Goal: Task Accomplishment & Management: Manage account settings

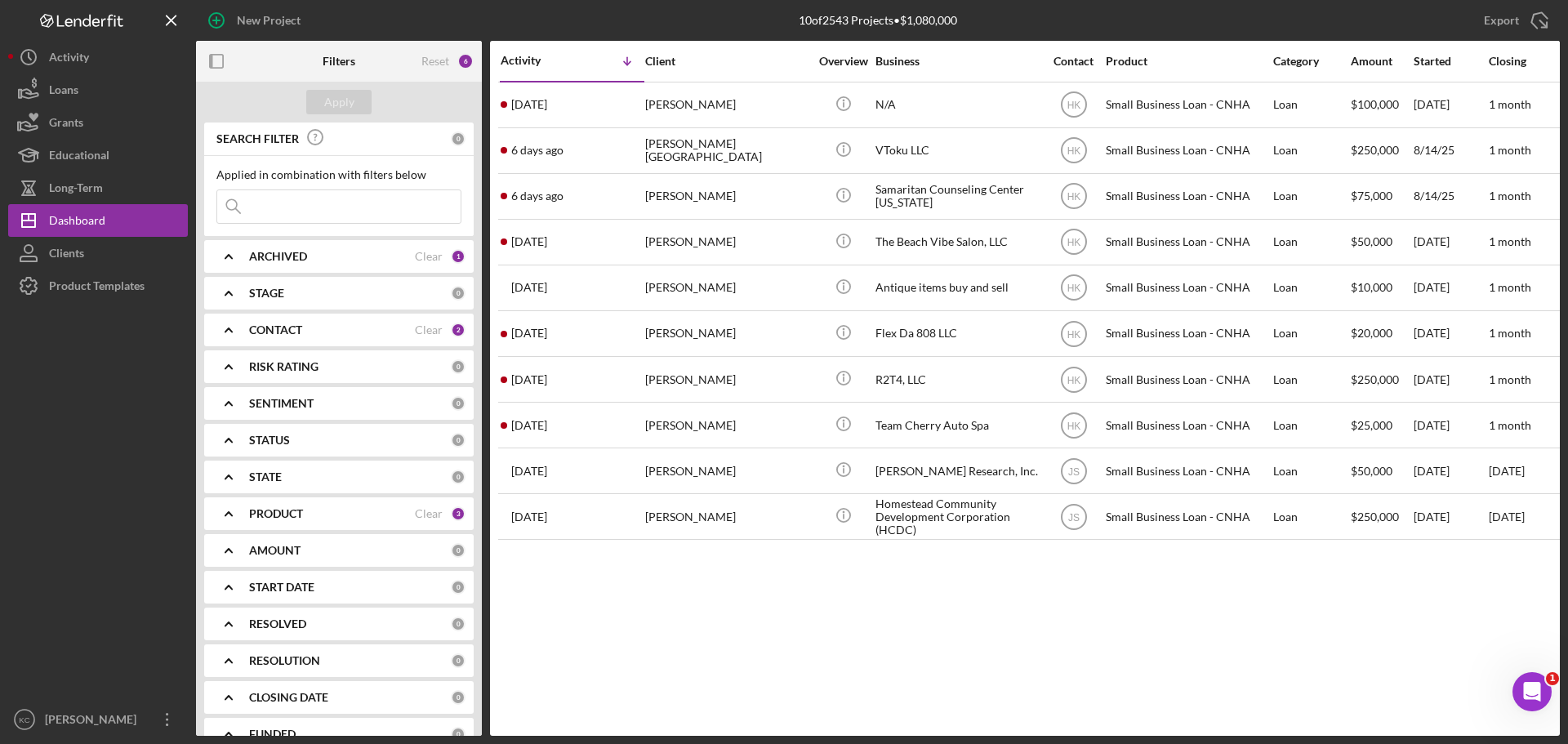
click at [271, 331] on b "CONTACT" at bounding box center [275, 330] width 53 height 13
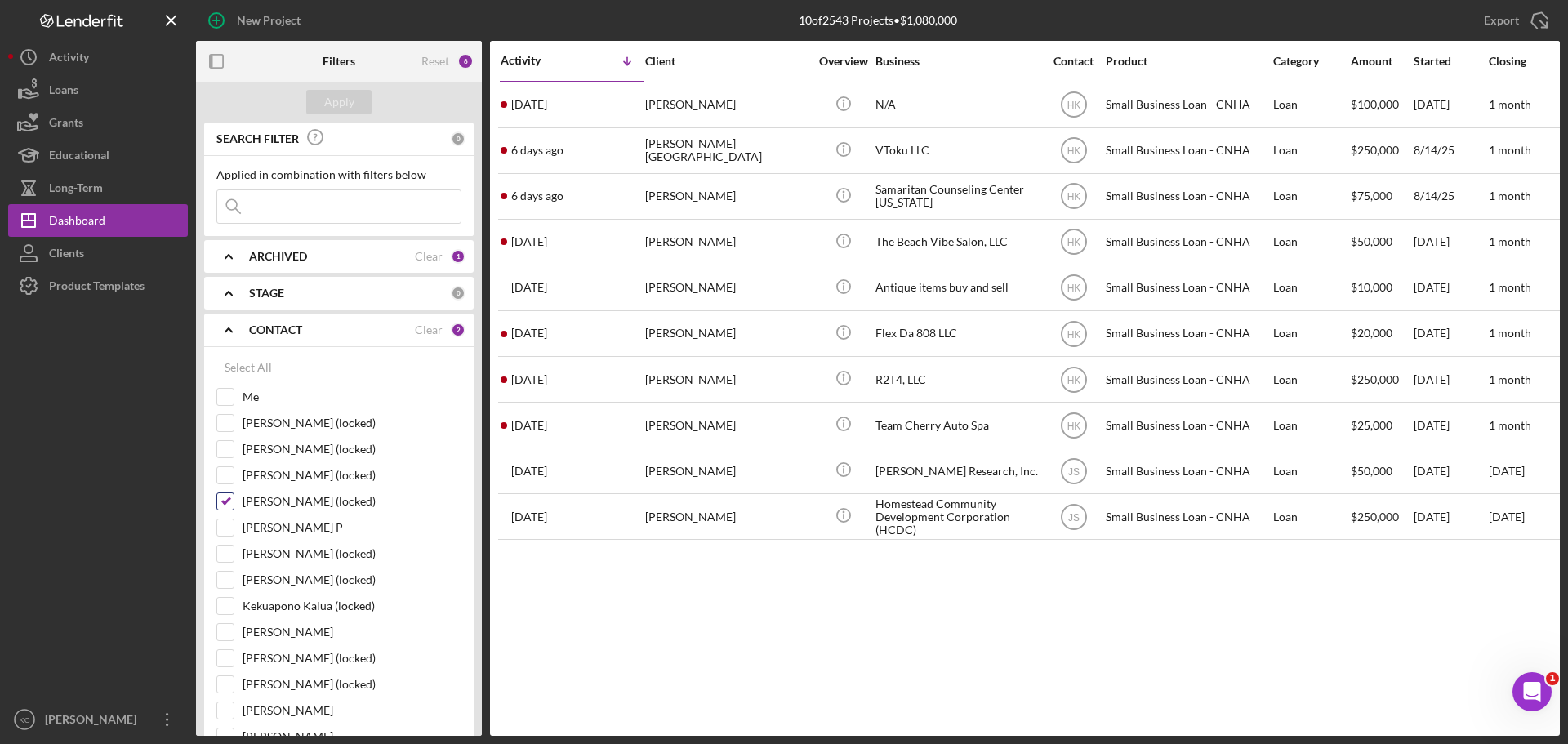
click at [226, 501] on input "[PERSON_NAME] (locked)" at bounding box center [226, 502] width 17 height 17
checkbox input "false"
click at [231, 400] on input "Me" at bounding box center [226, 397] width 17 height 17
checkbox input "true"
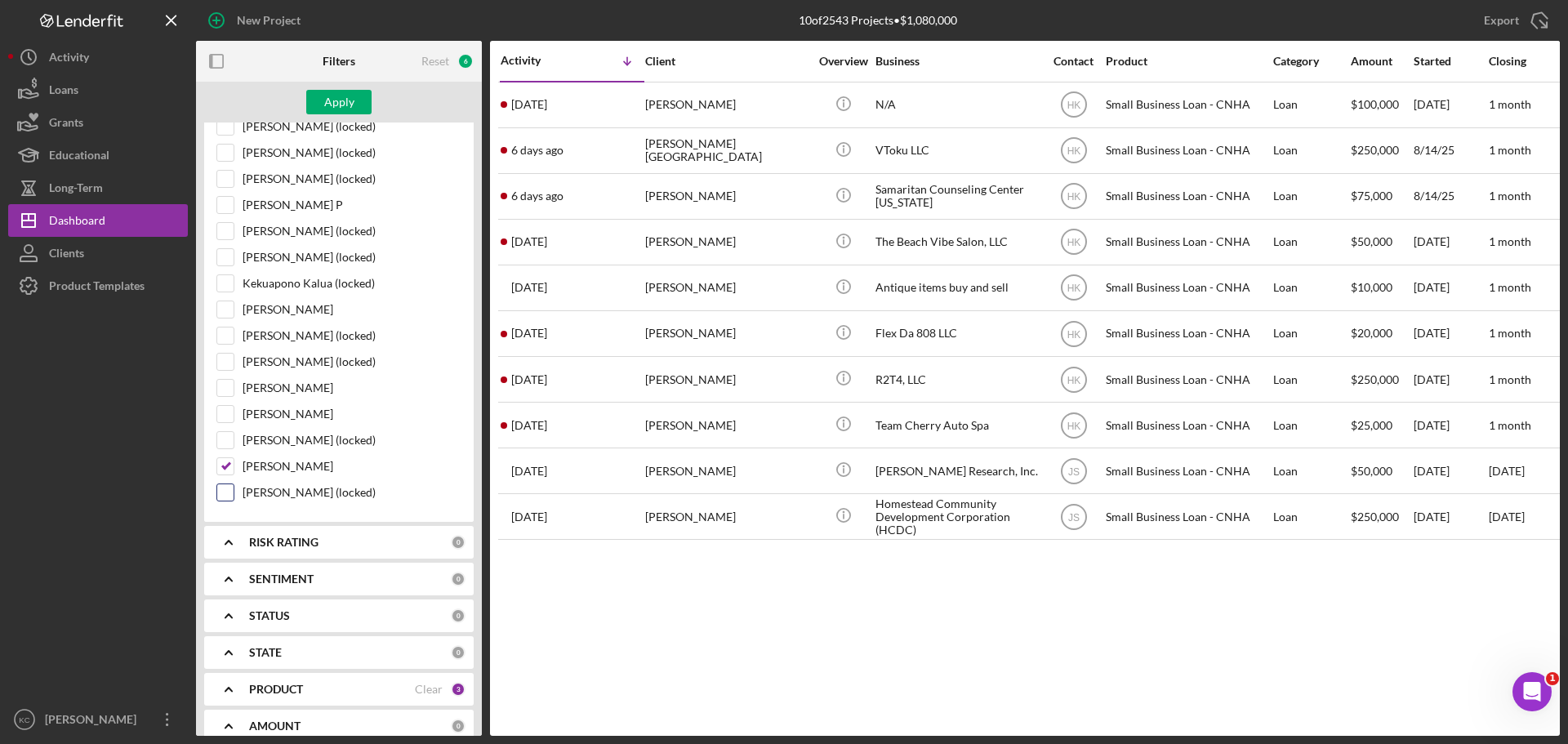
scroll to position [327, 0]
click at [228, 465] on input "[PERSON_NAME]" at bounding box center [226, 462] width 17 height 17
checkbox input "false"
click at [348, 103] on div "Apply" at bounding box center [339, 103] width 31 height 25
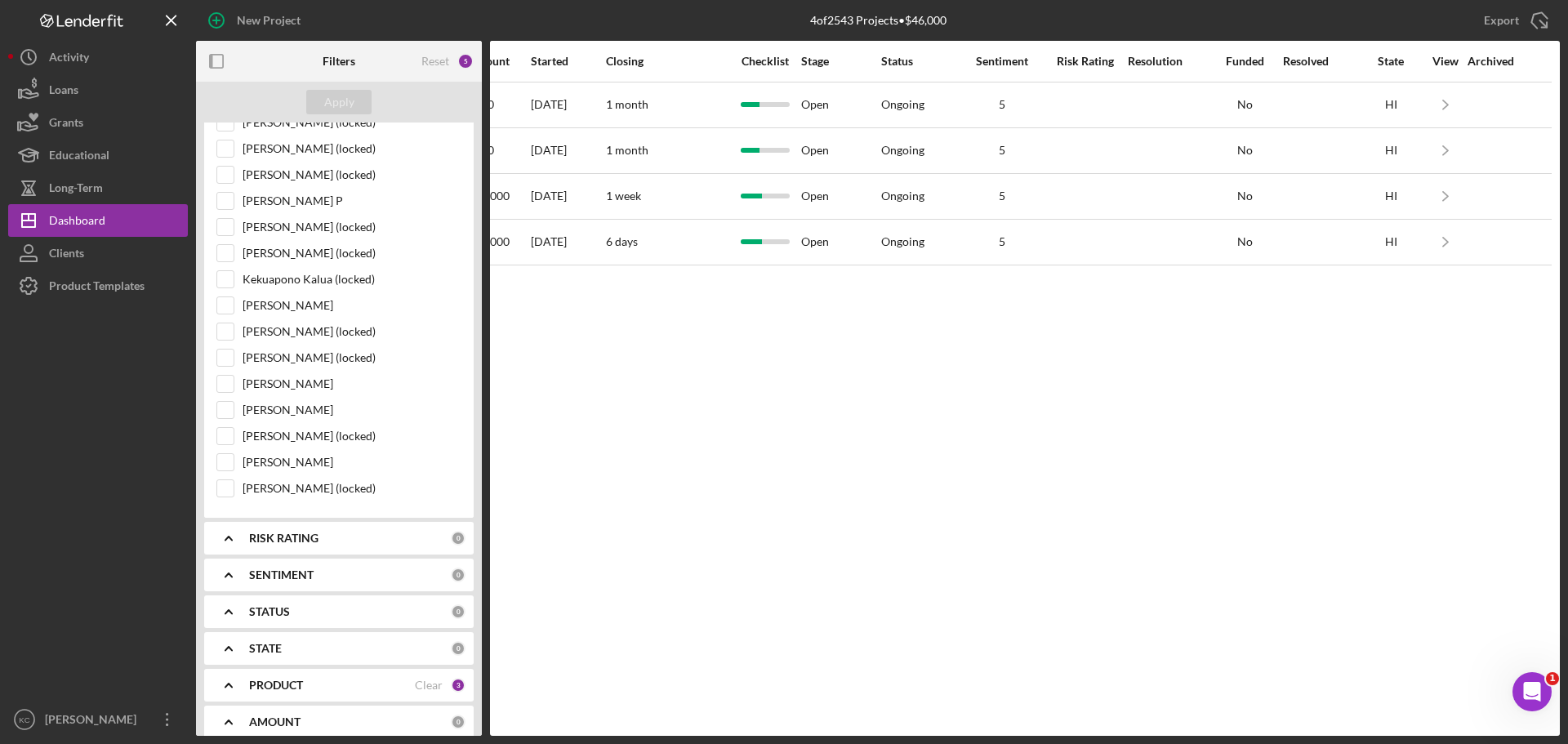
scroll to position [0, 0]
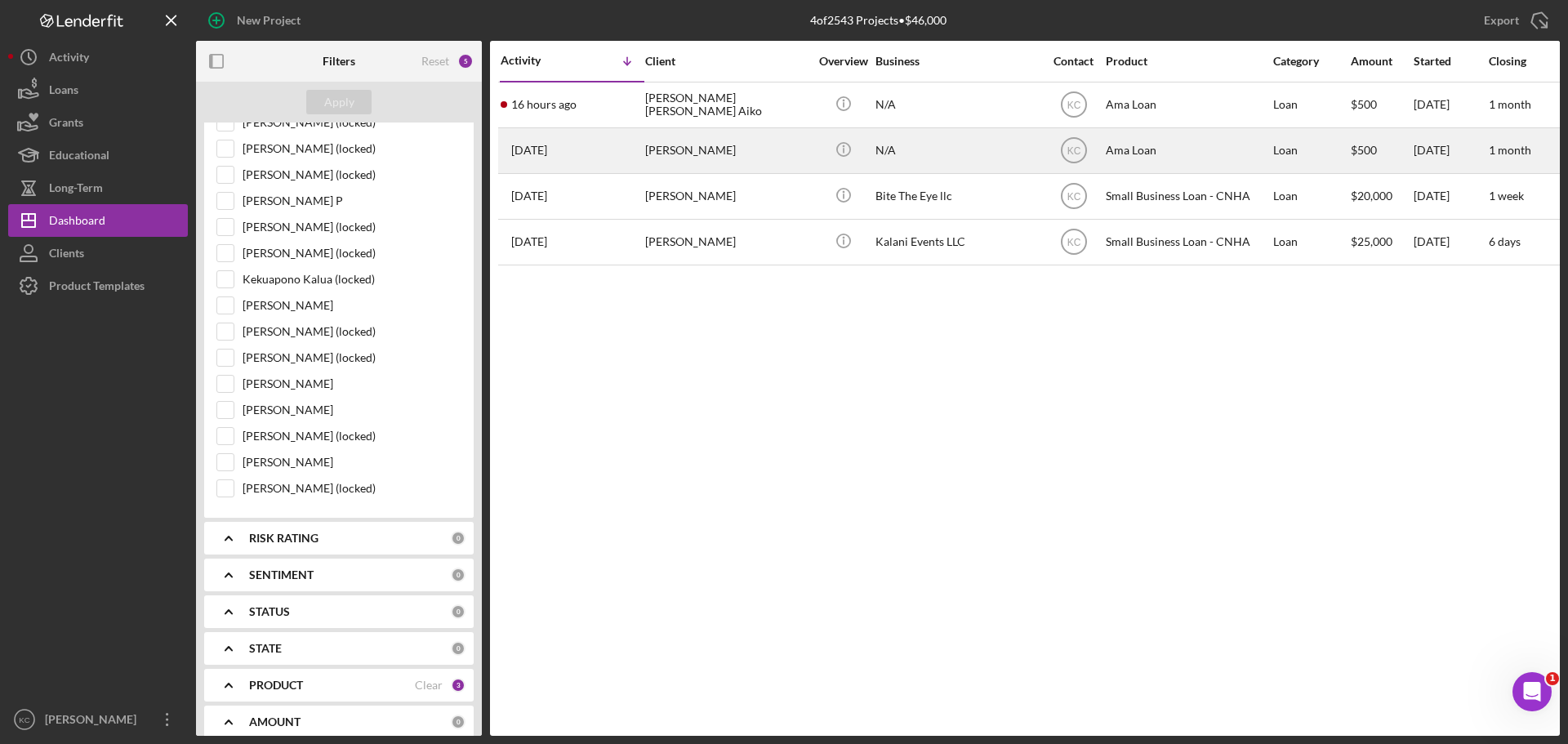
click at [698, 151] on div "[PERSON_NAME]" at bounding box center [727, 150] width 164 height 43
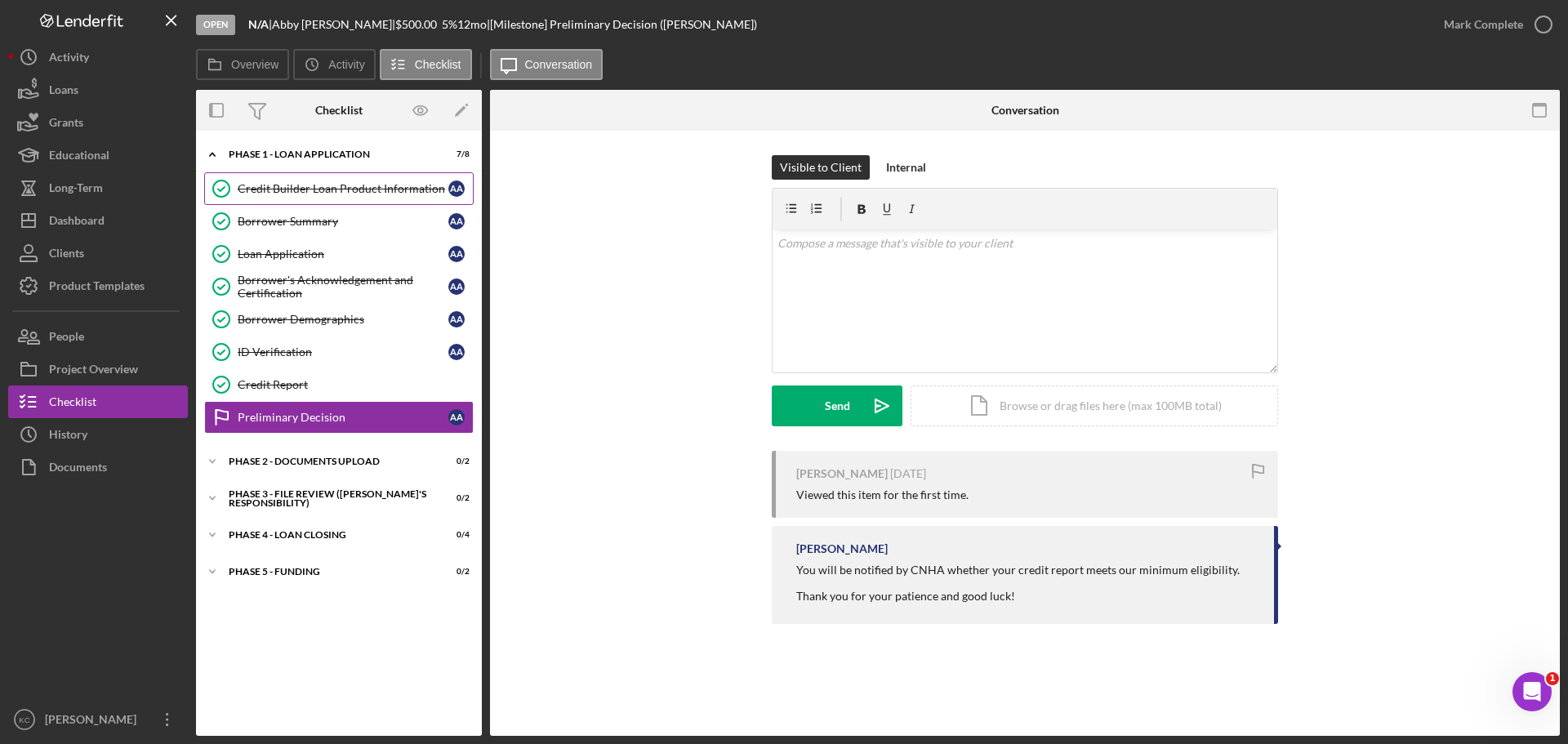
click at [290, 189] on div "Credit Builder Loan Product Information" at bounding box center [342, 188] width 211 height 13
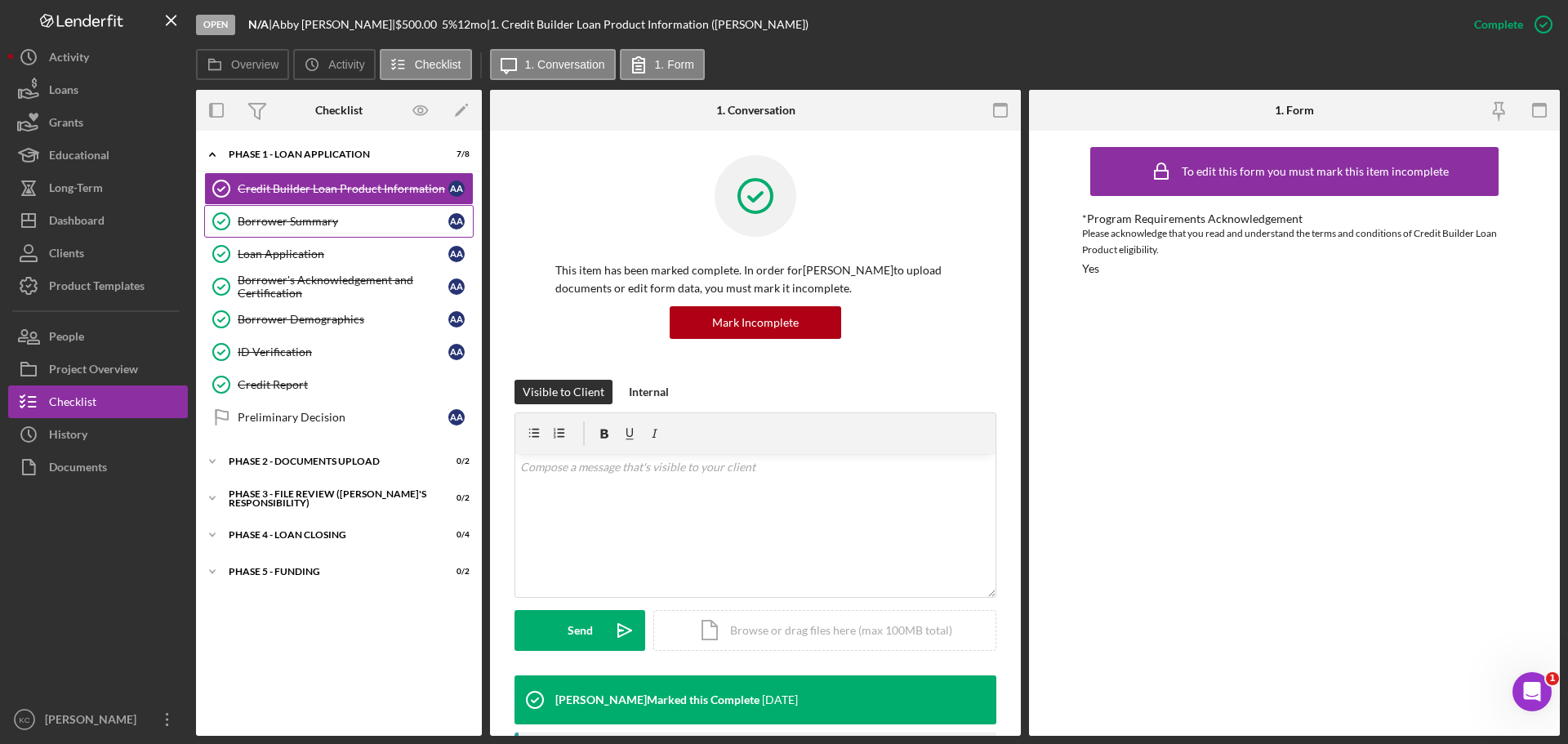
click at [307, 212] on link "Borrower Summary Borrower Summary A A" at bounding box center [339, 222] width 269 height 33
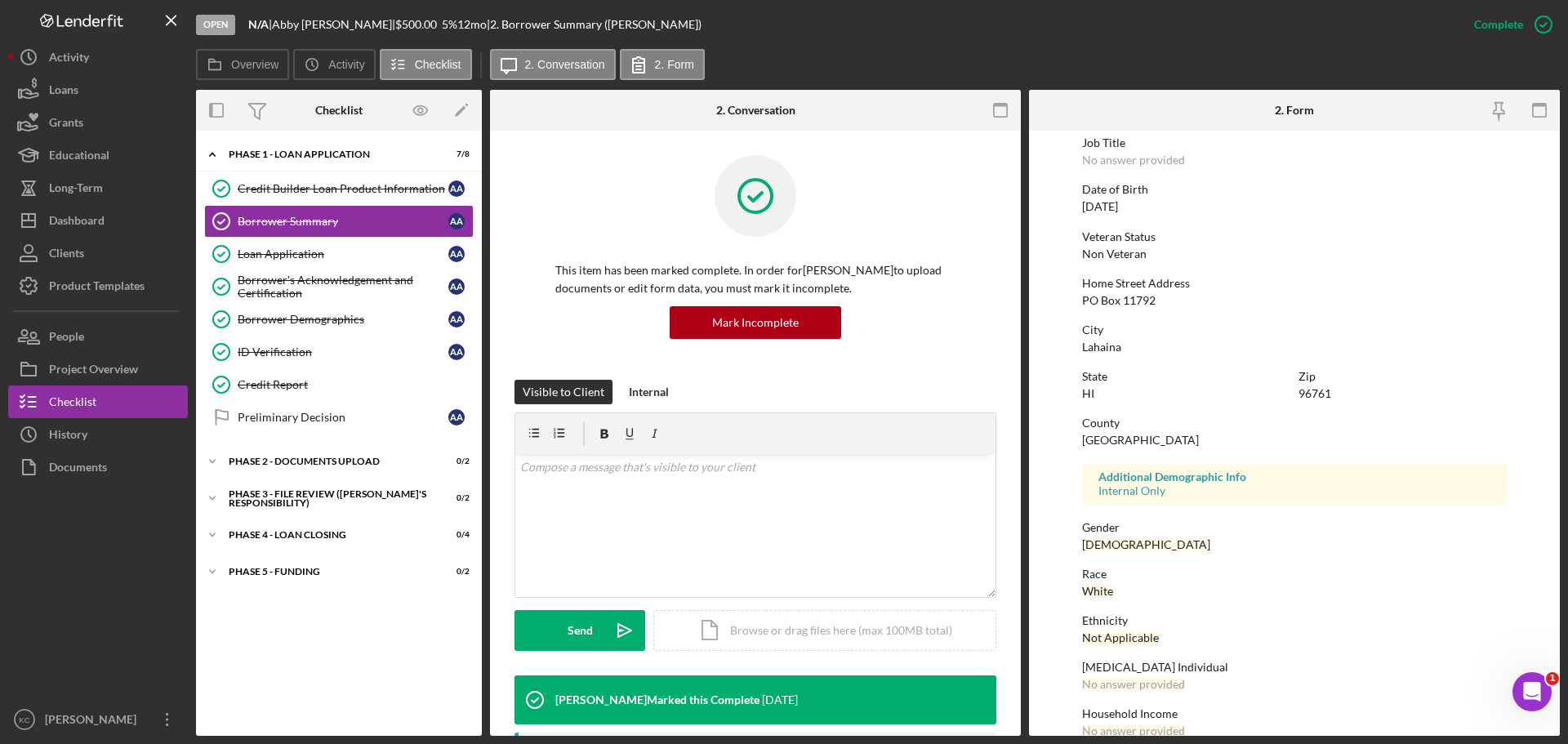
scroll to position [157, 0]
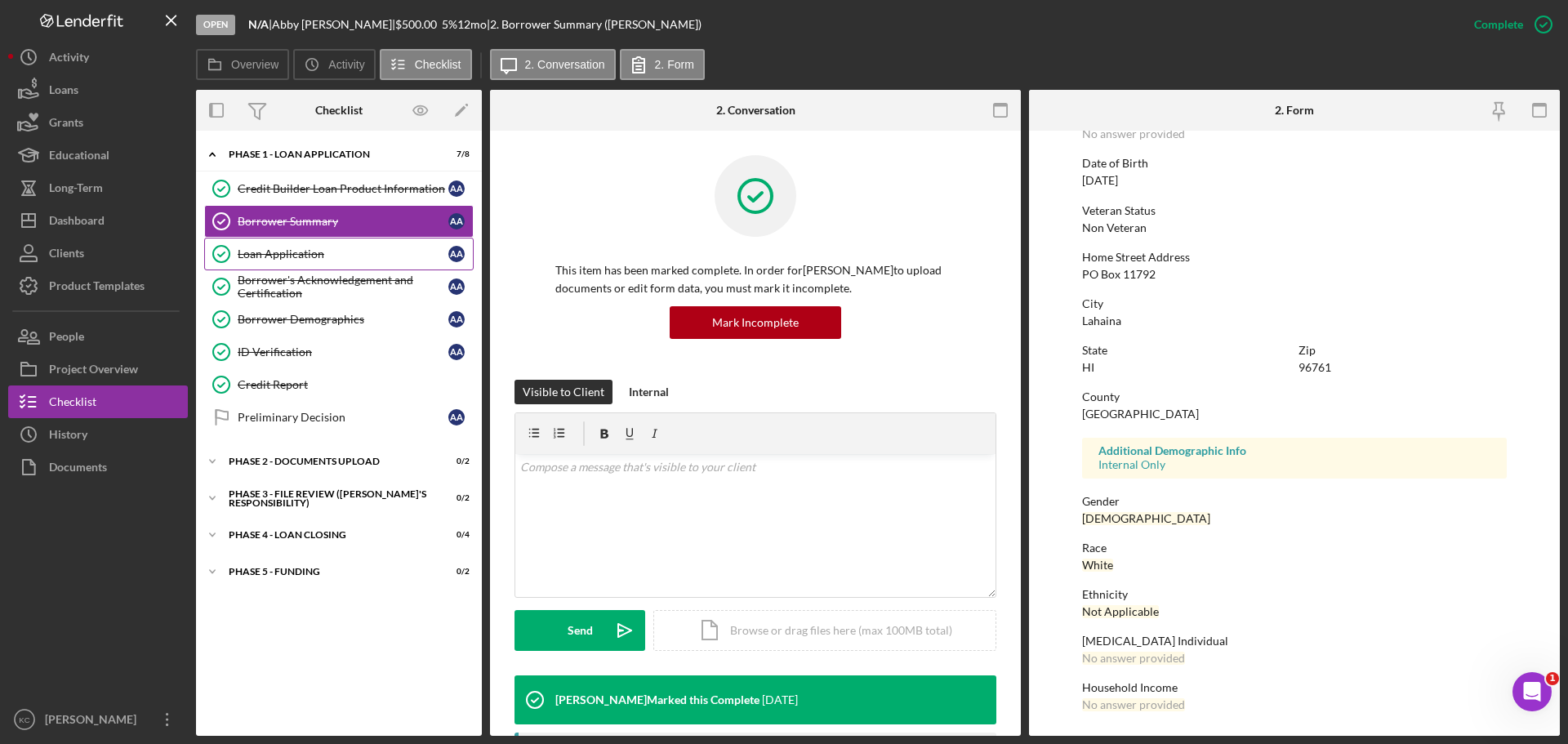
drag, startPoint x: 306, startPoint y: 227, endPoint x: 299, endPoint y: 263, distance: 36.7
click at [298, 263] on div "Credit Builder Loan Product Information Credit Builder Loan Product Information…" at bounding box center [339, 307] width 286 height 269
click at [300, 262] on link "Loan Application Loan Application A A" at bounding box center [339, 254] width 269 height 33
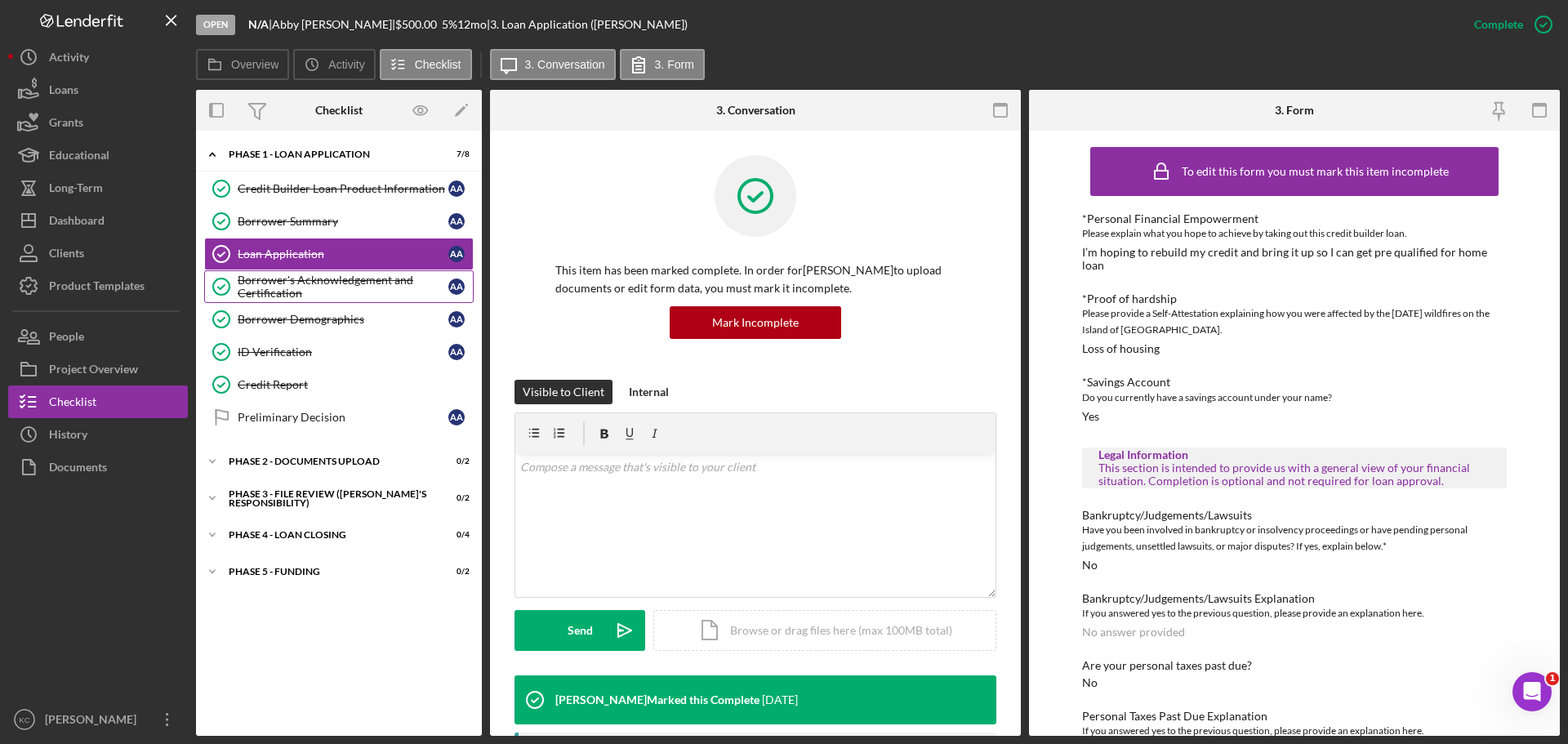
click at [321, 286] on div "Borrower's Acknowledgement and Certification" at bounding box center [342, 287] width 211 height 26
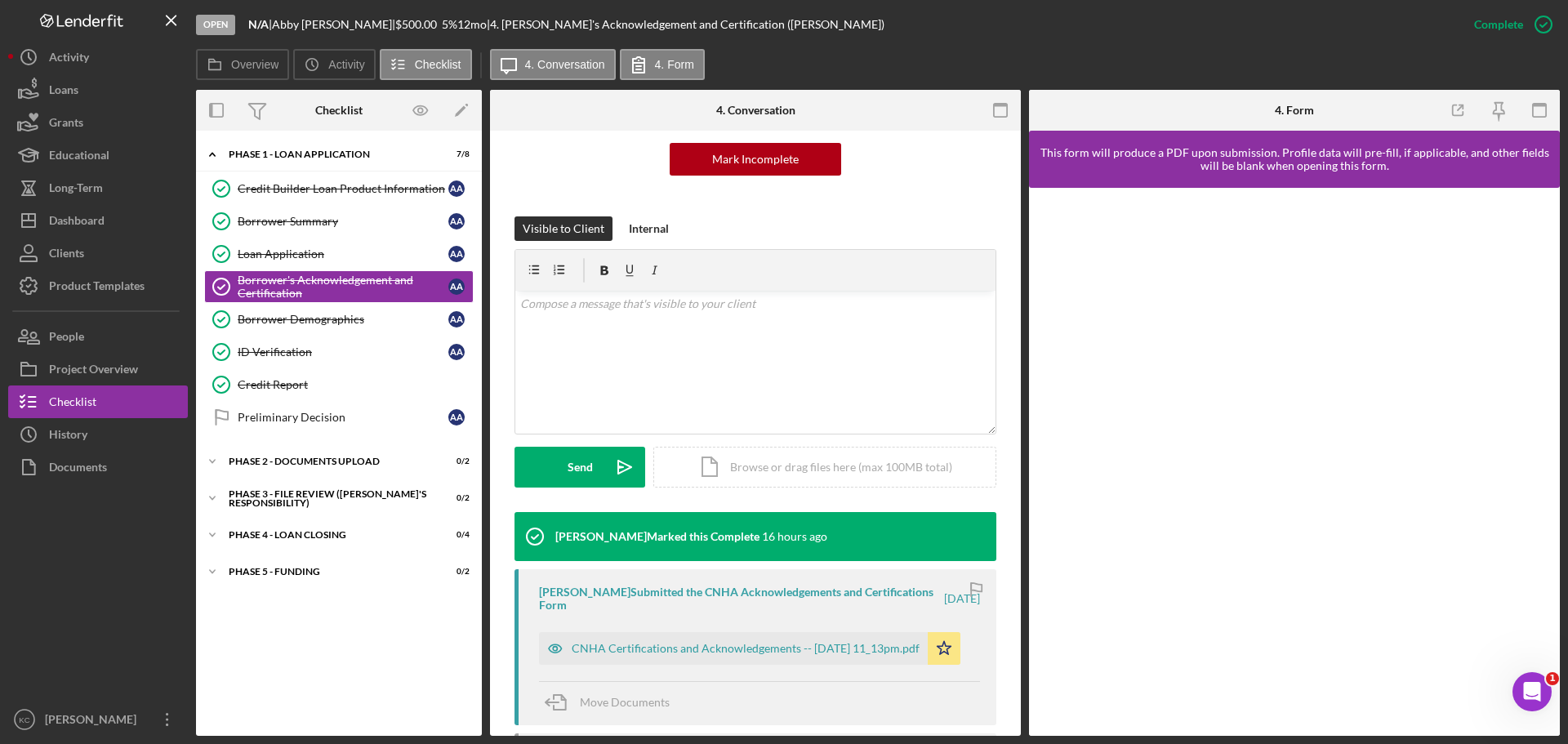
scroll to position [340, 0]
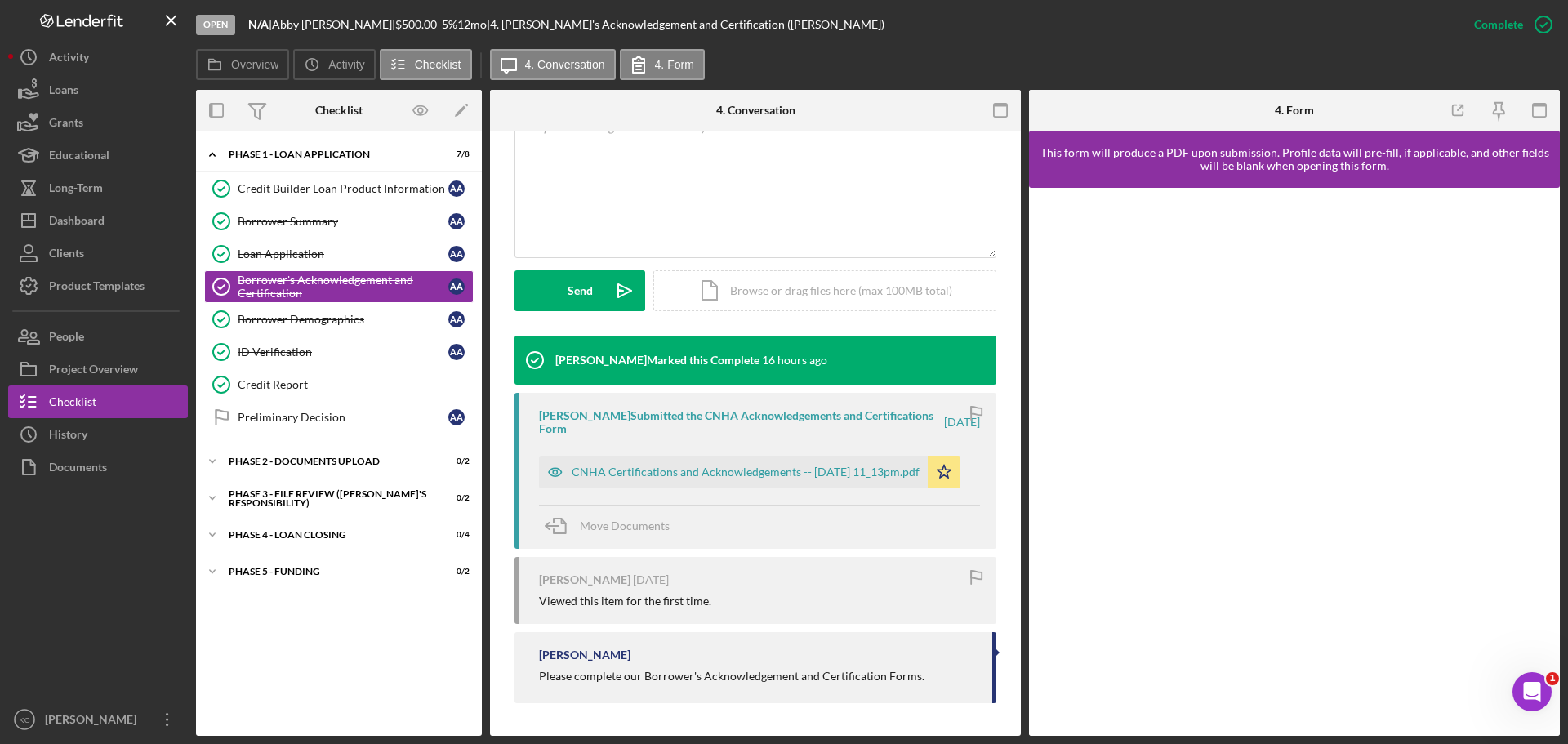
click at [698, 447] on div "CNHA Certifications and Acknowledgements -- [DATE] 11_13pm.pdf Icon/Star" at bounding box center [754, 467] width 430 height 41
click at [696, 474] on div "CNHA Certifications and Acknowledgements -- [DATE] 11_13pm.pdf" at bounding box center [745, 472] width 348 height 13
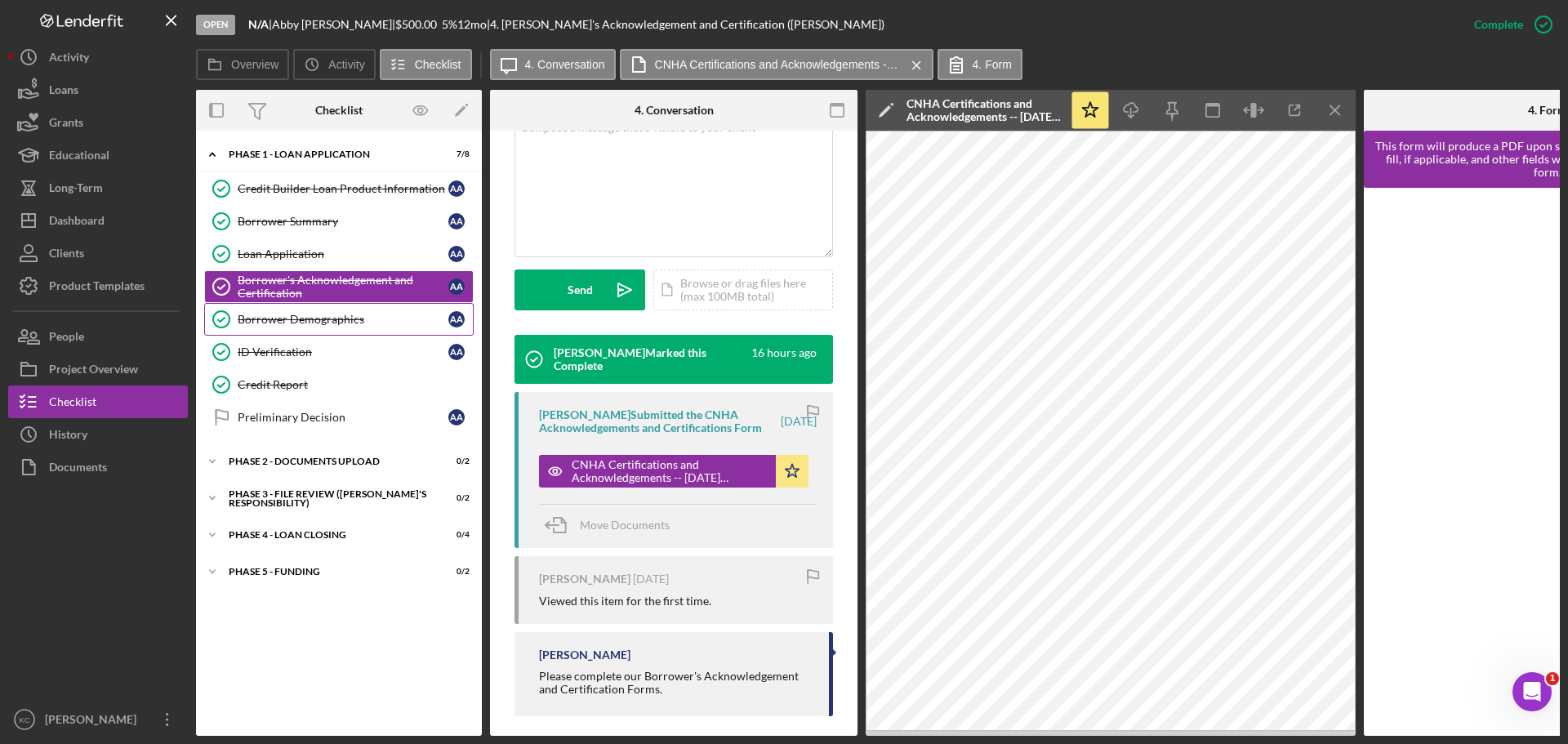
click at [324, 313] on div "Borrower Demographics" at bounding box center [342, 319] width 211 height 13
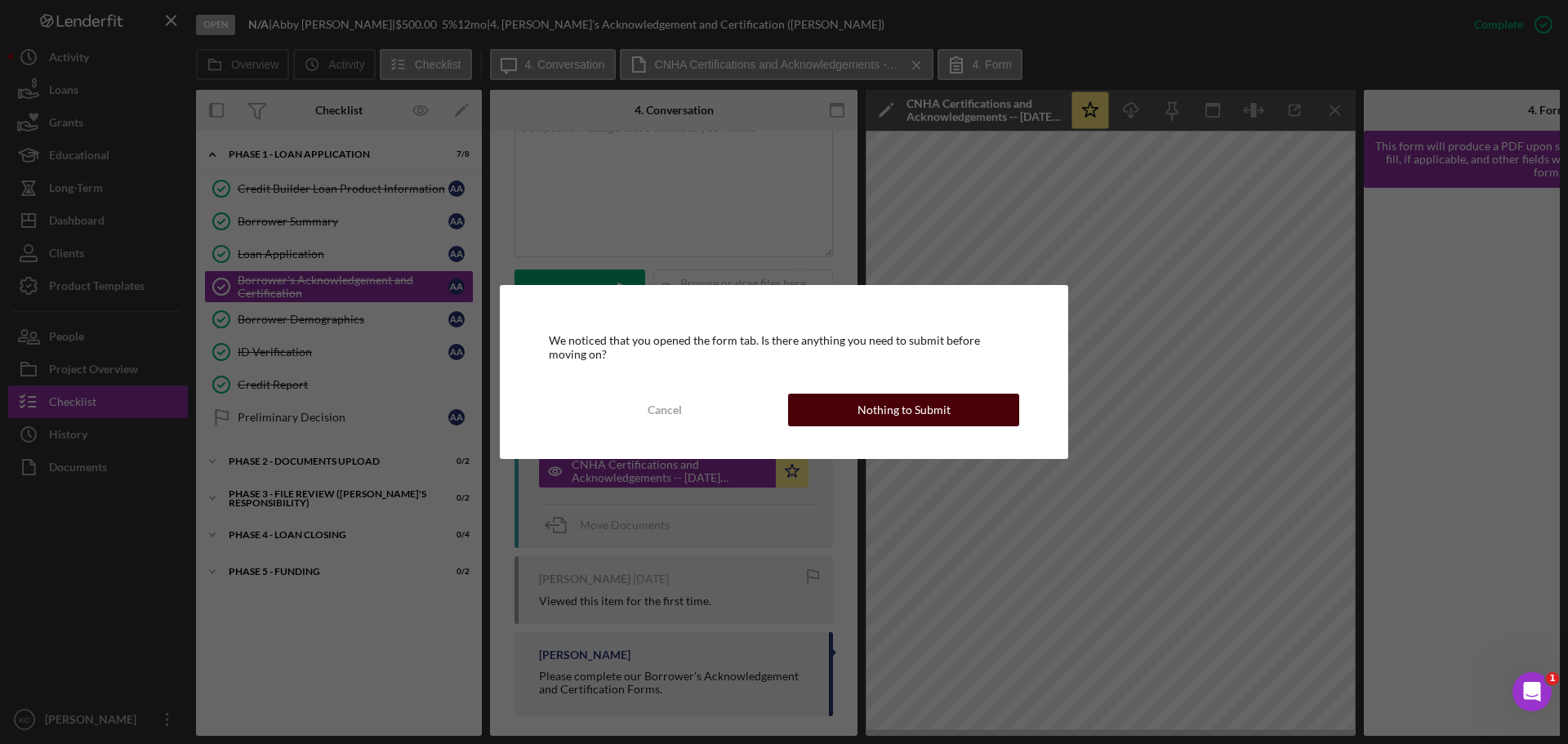
click at [915, 402] on div "Nothing to Submit" at bounding box center [903, 410] width 93 height 33
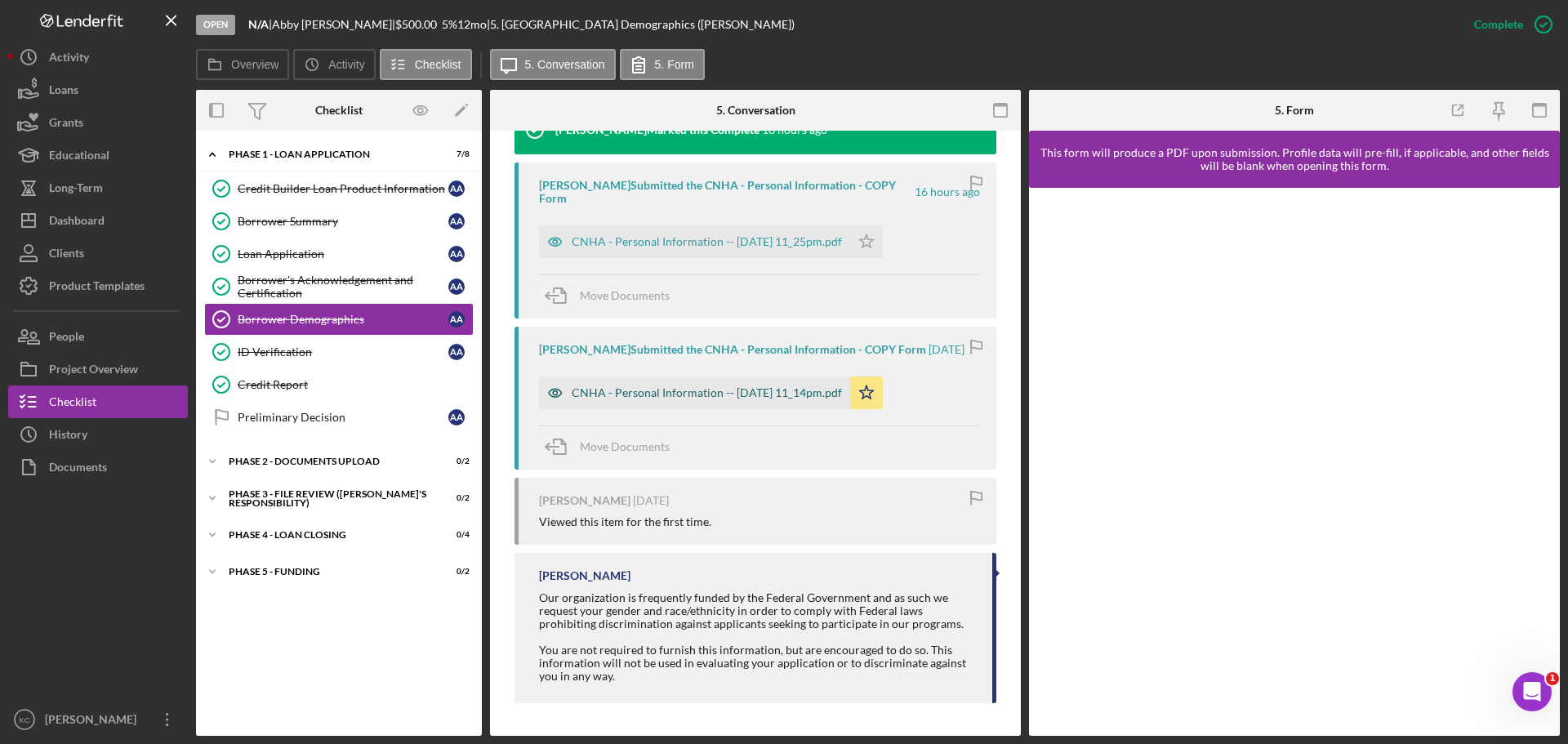
click at [791, 384] on div "CNHA - Personal Information -- [DATE] 11_14pm.pdf" at bounding box center [694, 393] width 311 height 33
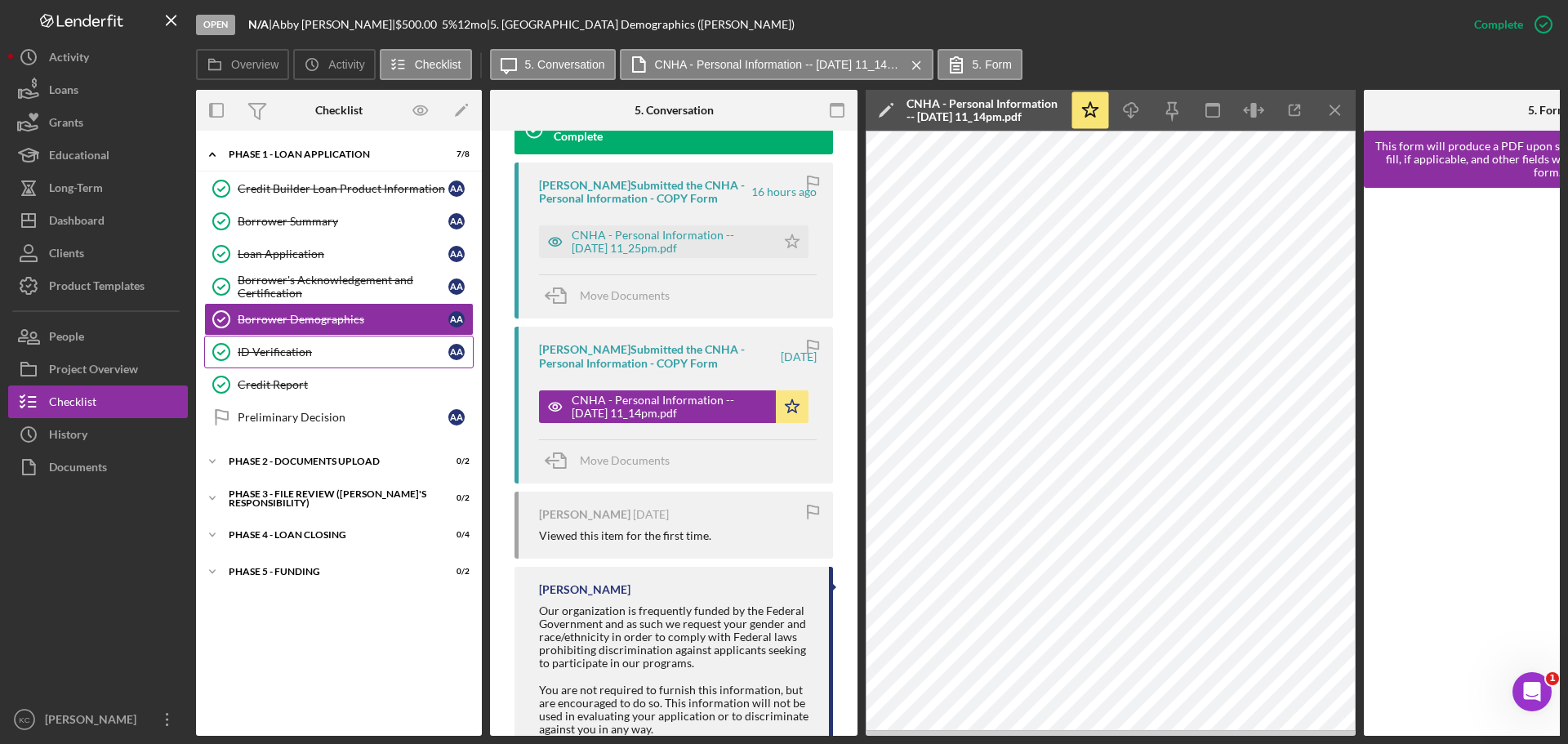
click at [263, 336] on link "ID Verification ID Verification A A" at bounding box center [339, 352] width 269 height 33
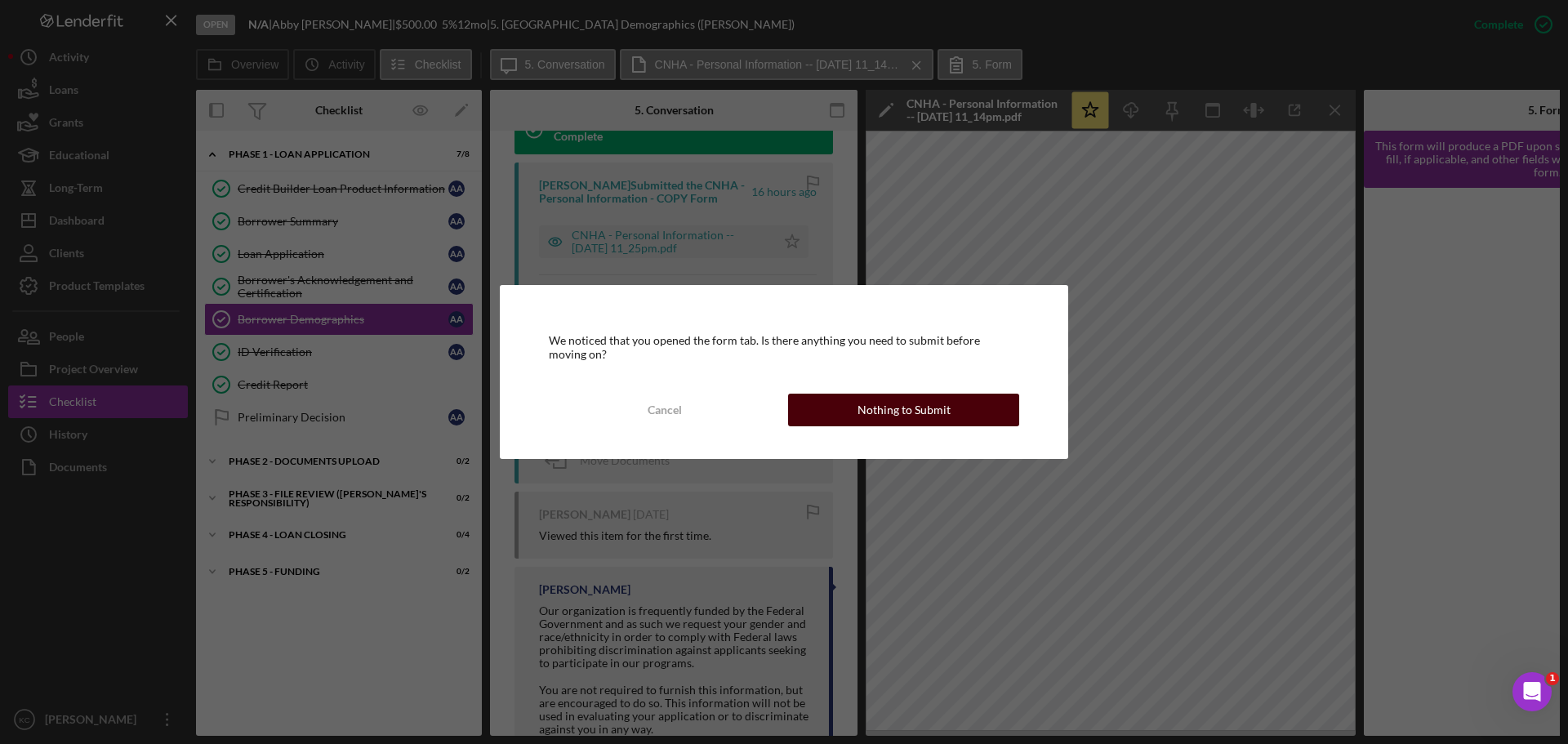
click at [832, 416] on button "Nothing to Submit" at bounding box center [903, 410] width 231 height 33
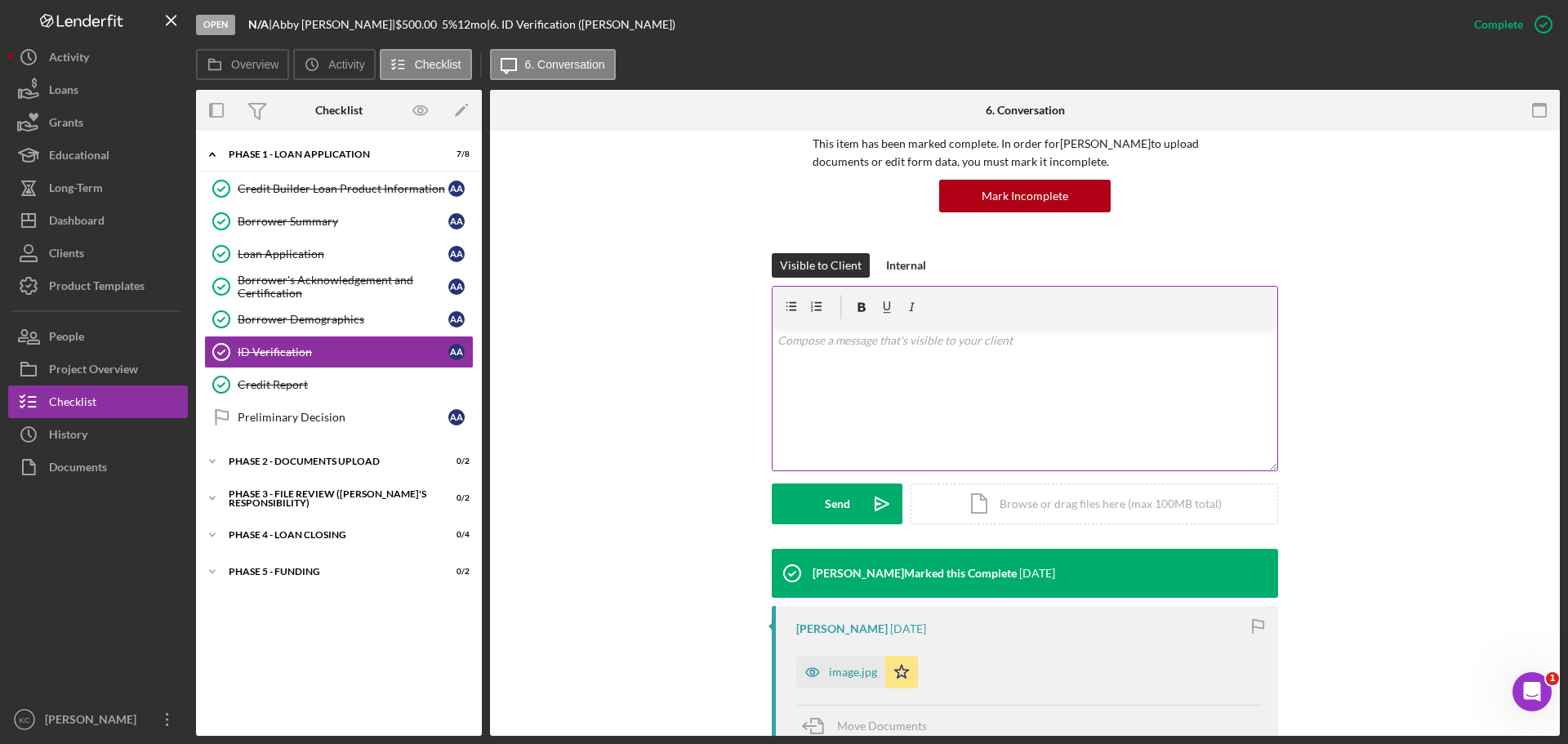
scroll to position [327, 0]
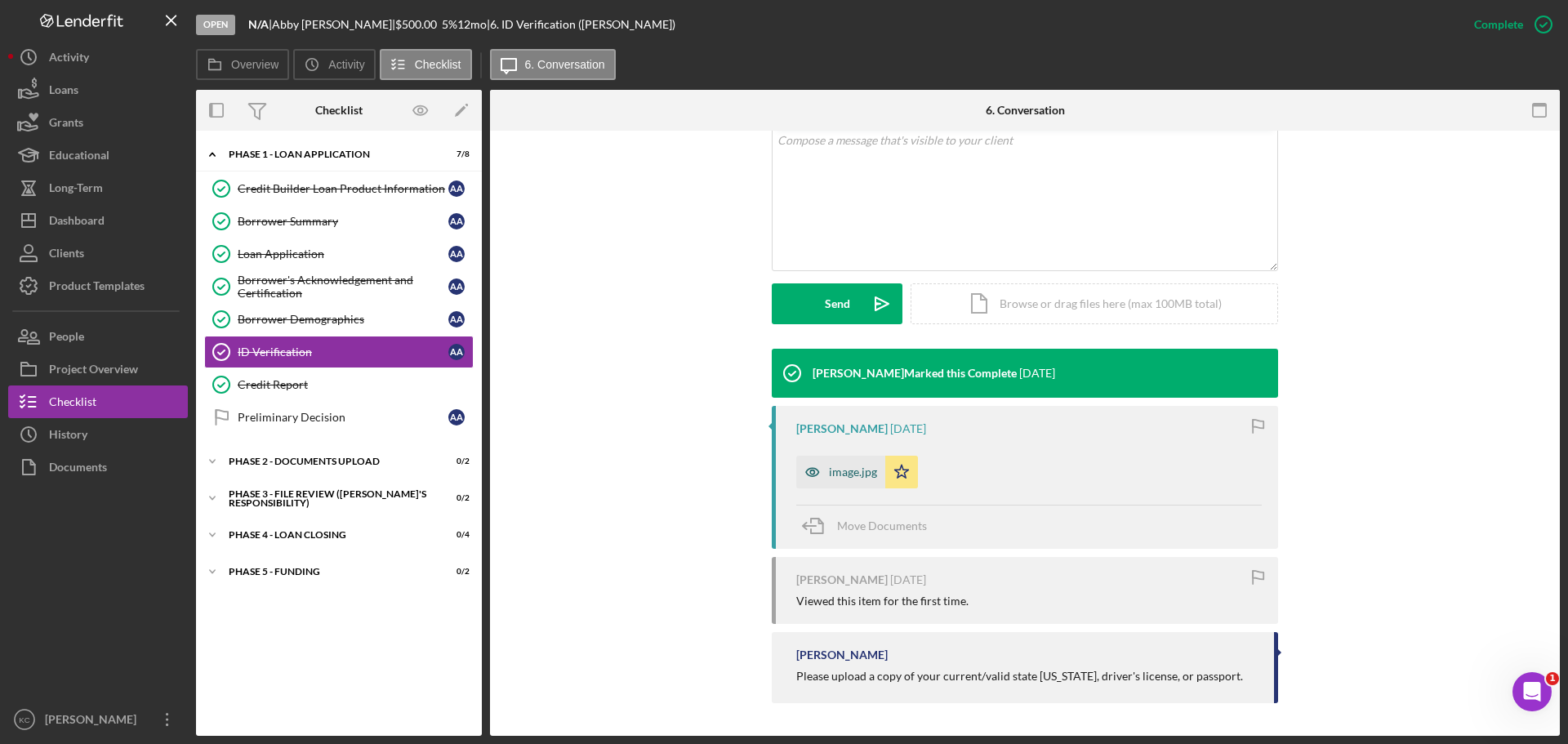
click at [825, 472] on icon "button" at bounding box center [813, 472] width 33 height 33
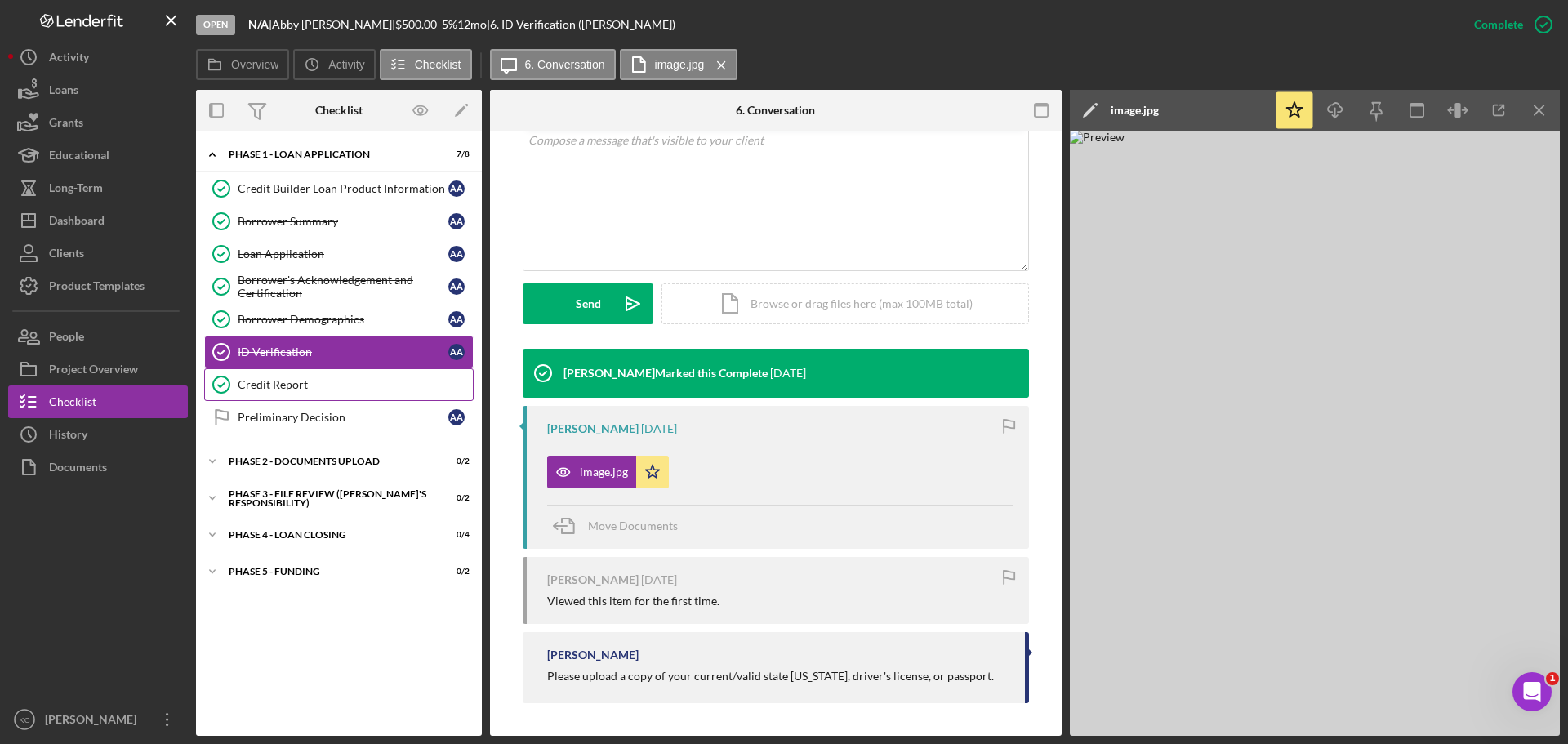
click at [295, 376] on link "Credit Report Credit Report" at bounding box center [339, 385] width 269 height 33
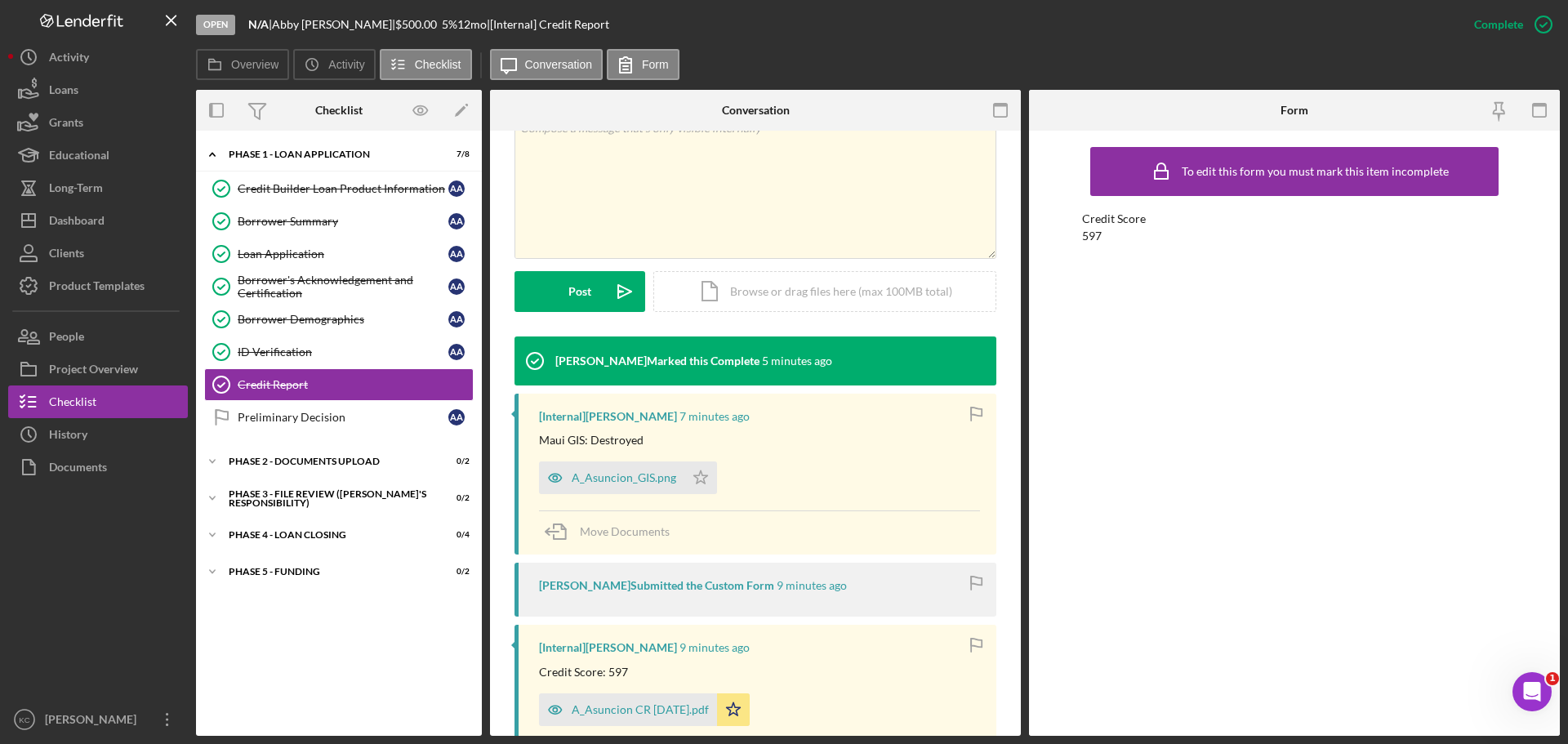
scroll to position [408, 0]
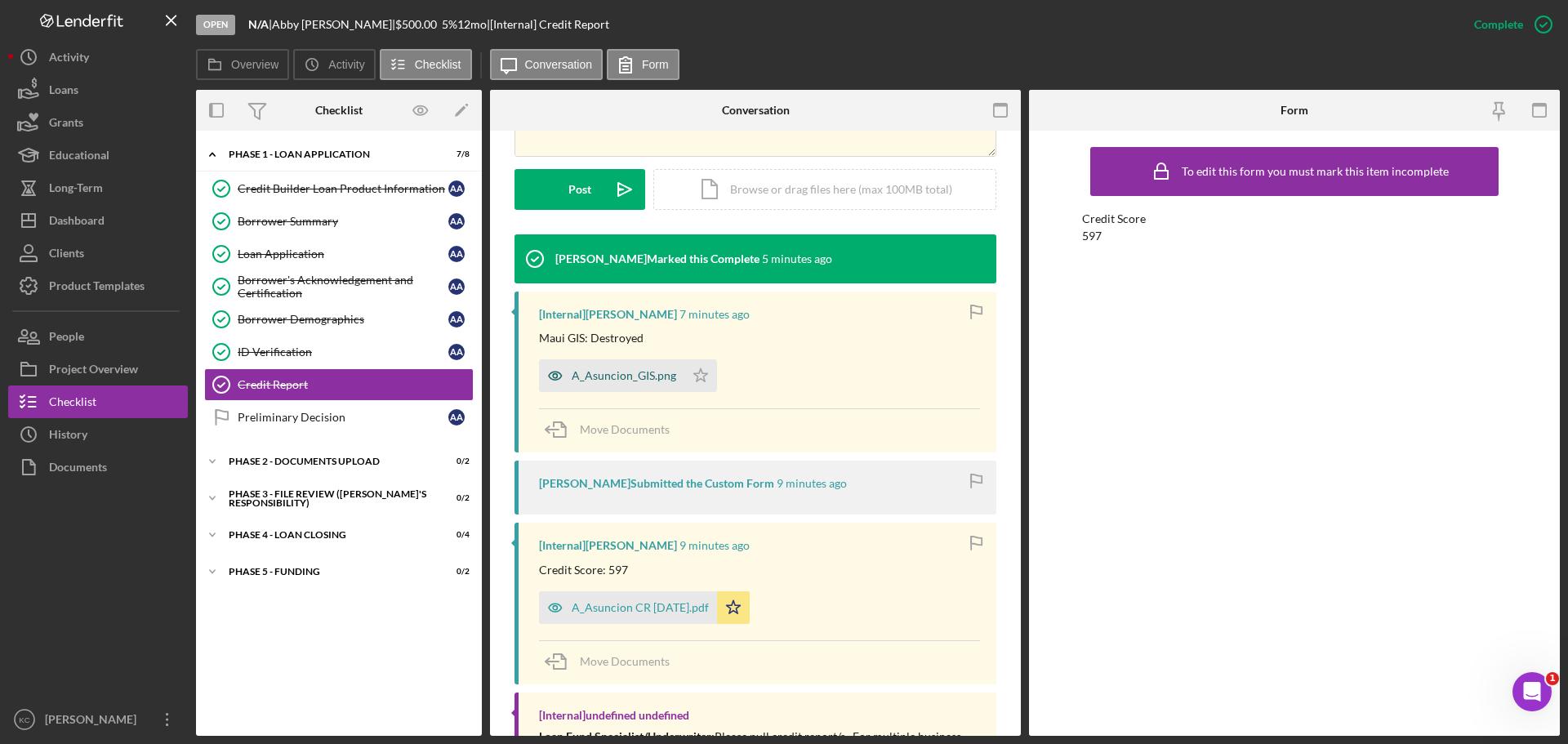
click at [603, 374] on div "A_Asuncion_GIS.png" at bounding box center [623, 376] width 104 height 13
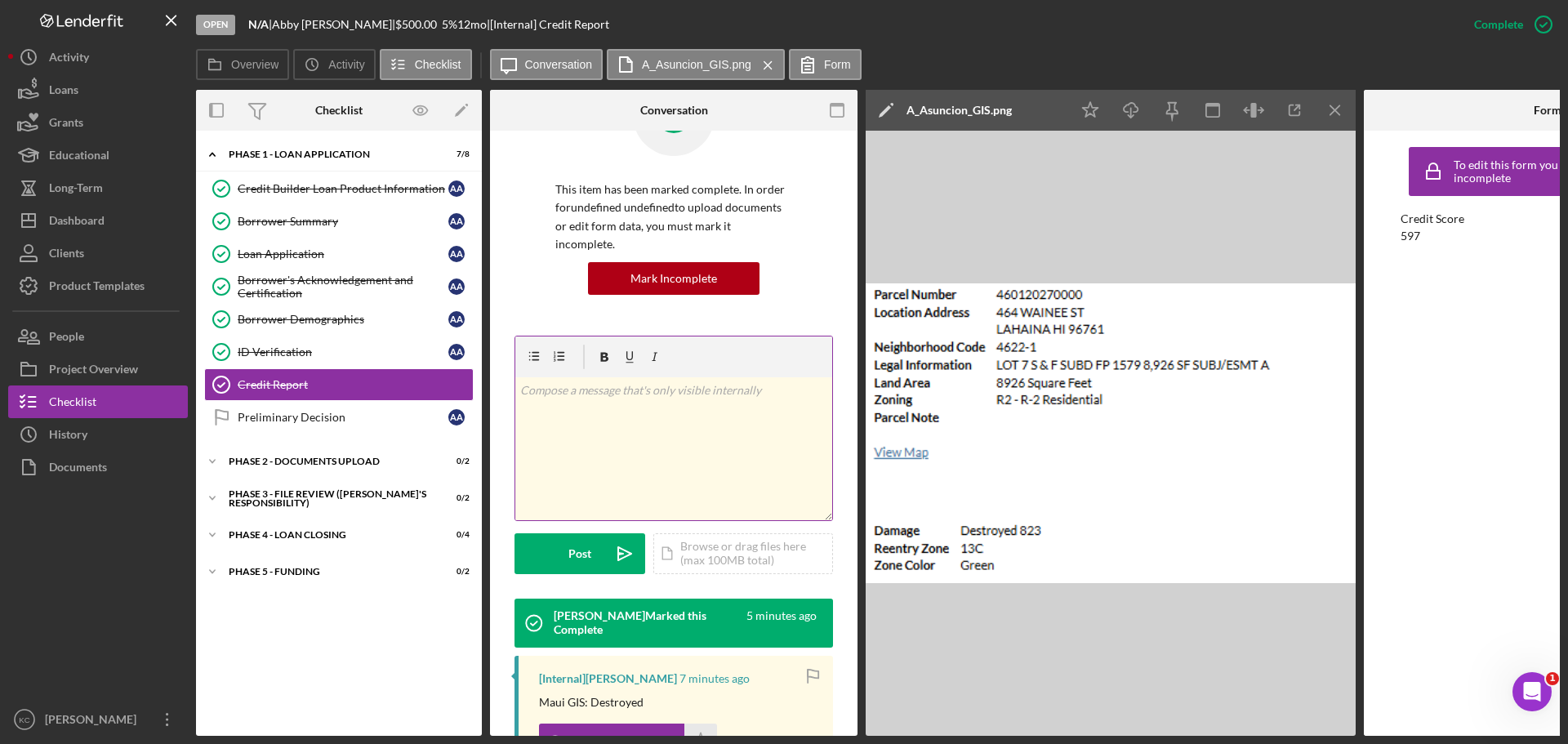
scroll to position [0, 0]
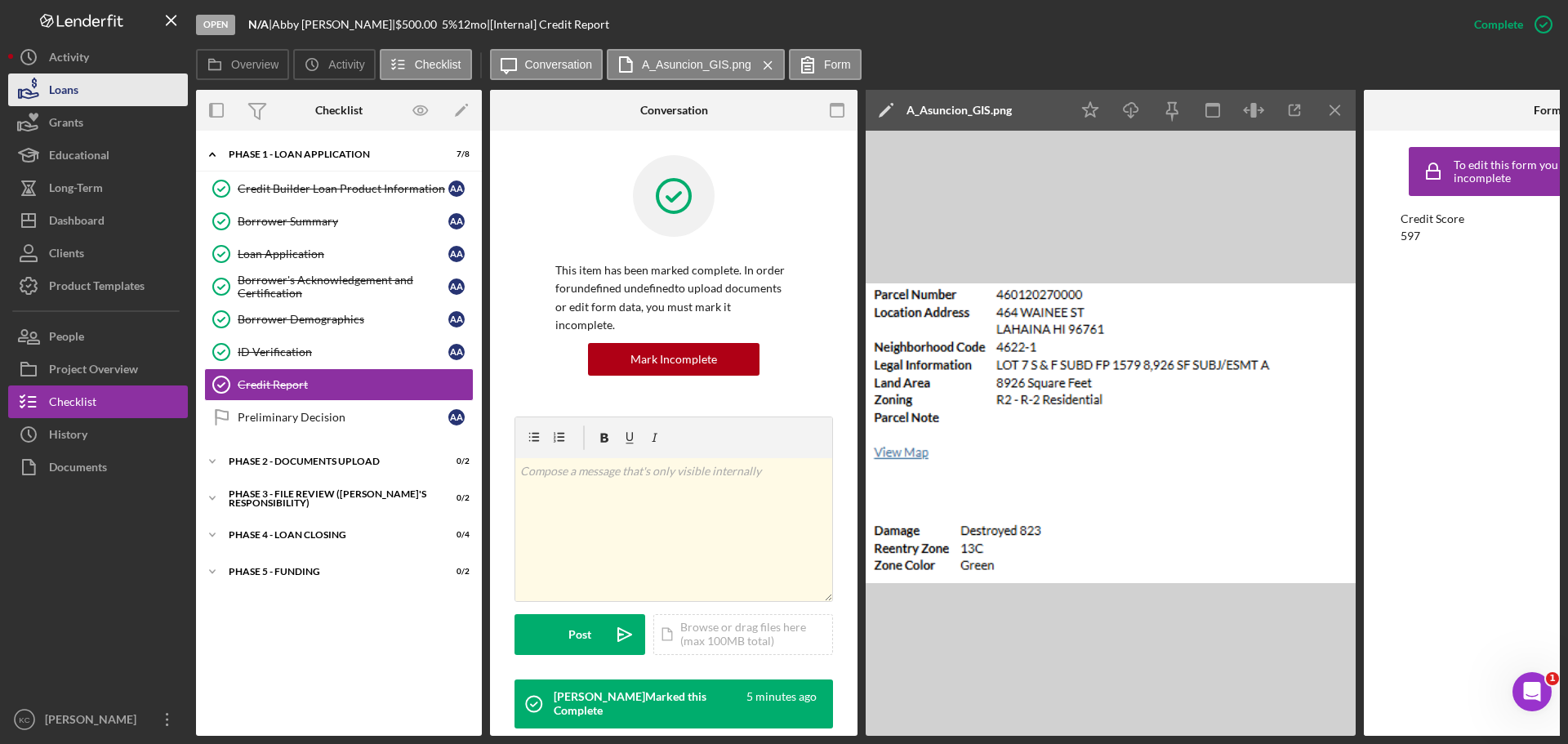
click at [76, 85] on div "Loans" at bounding box center [64, 92] width 30 height 36
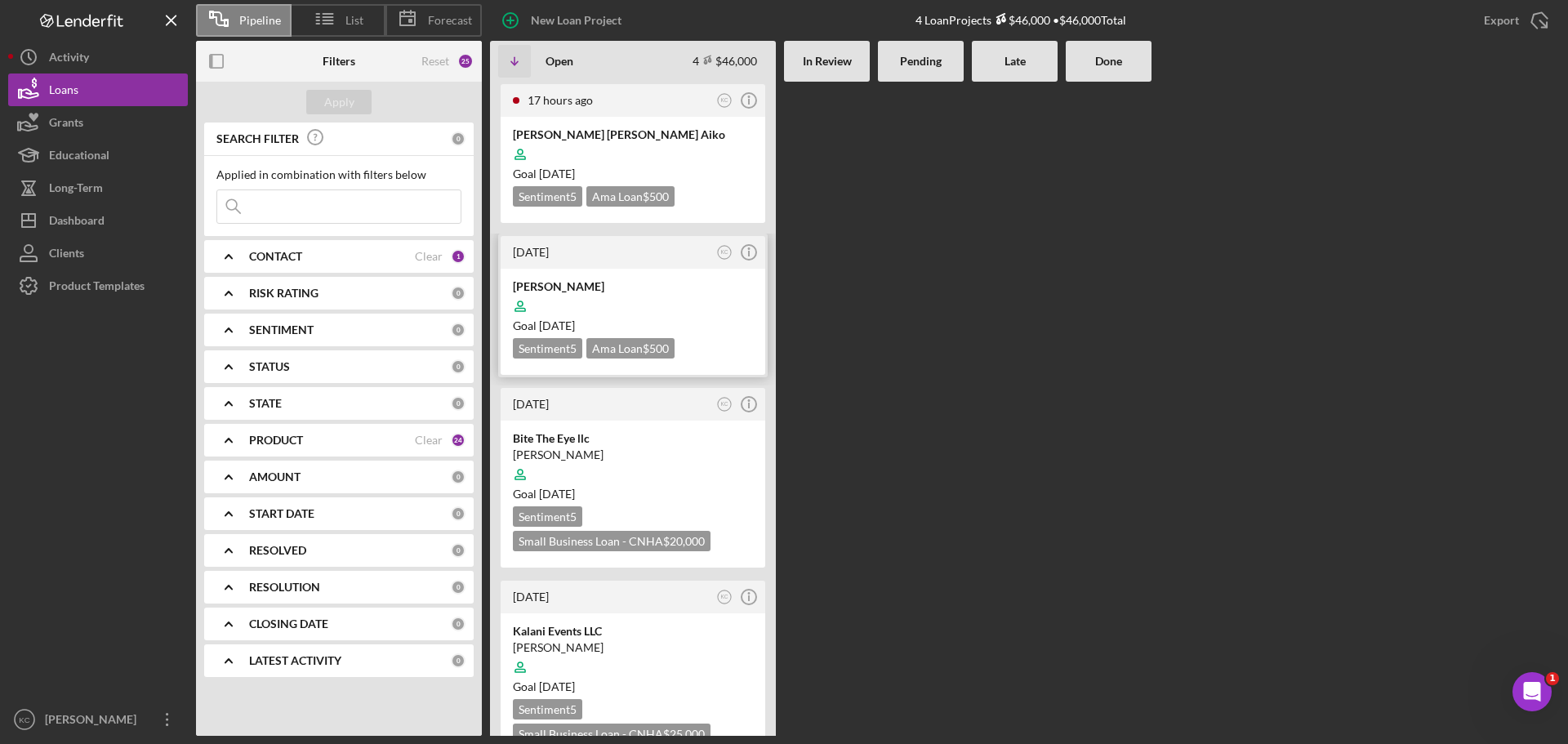
click at [669, 307] on div at bounding box center [632, 307] width 240 height 31
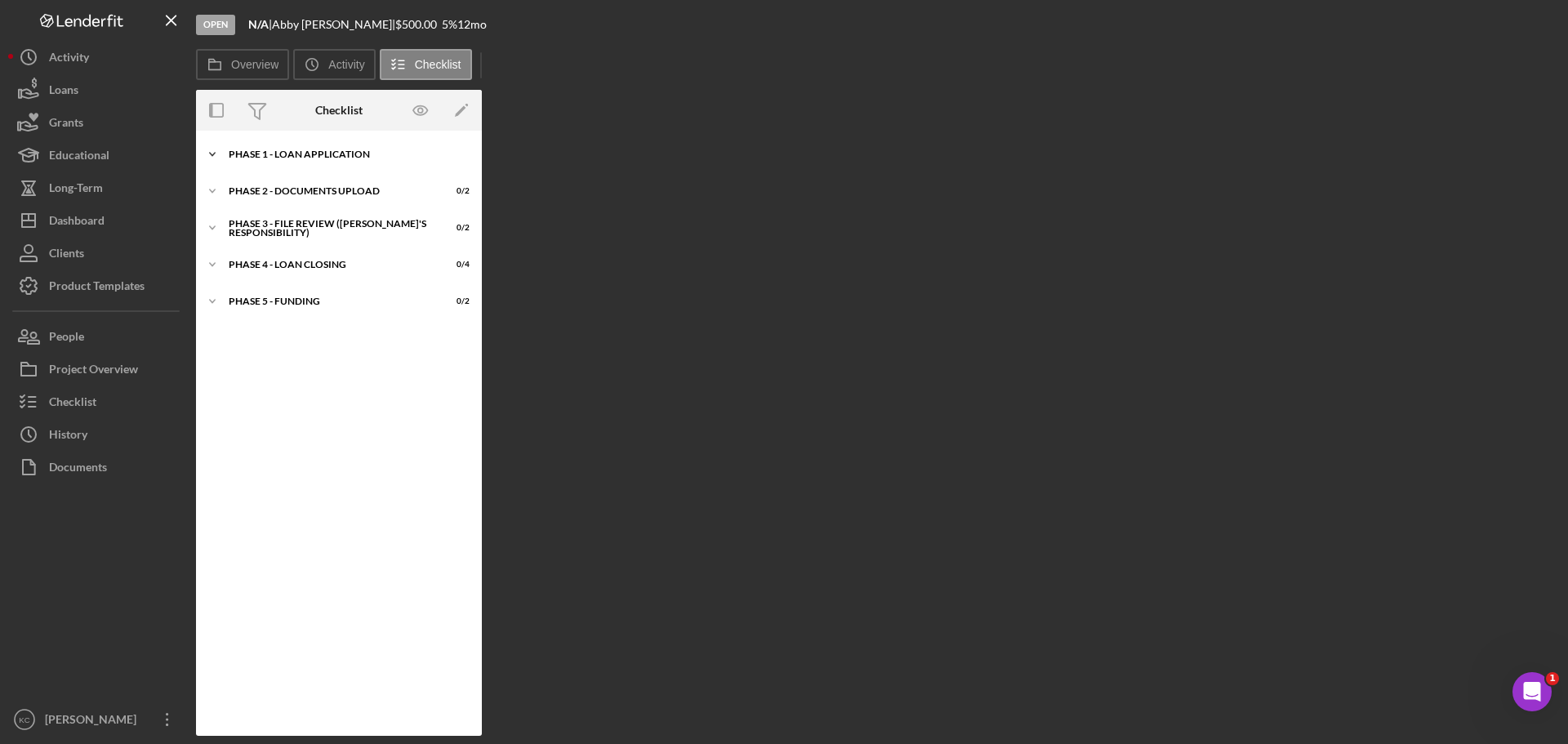
click at [298, 159] on div "Phase 1 - Loan Application" at bounding box center [346, 155] width 233 height 10
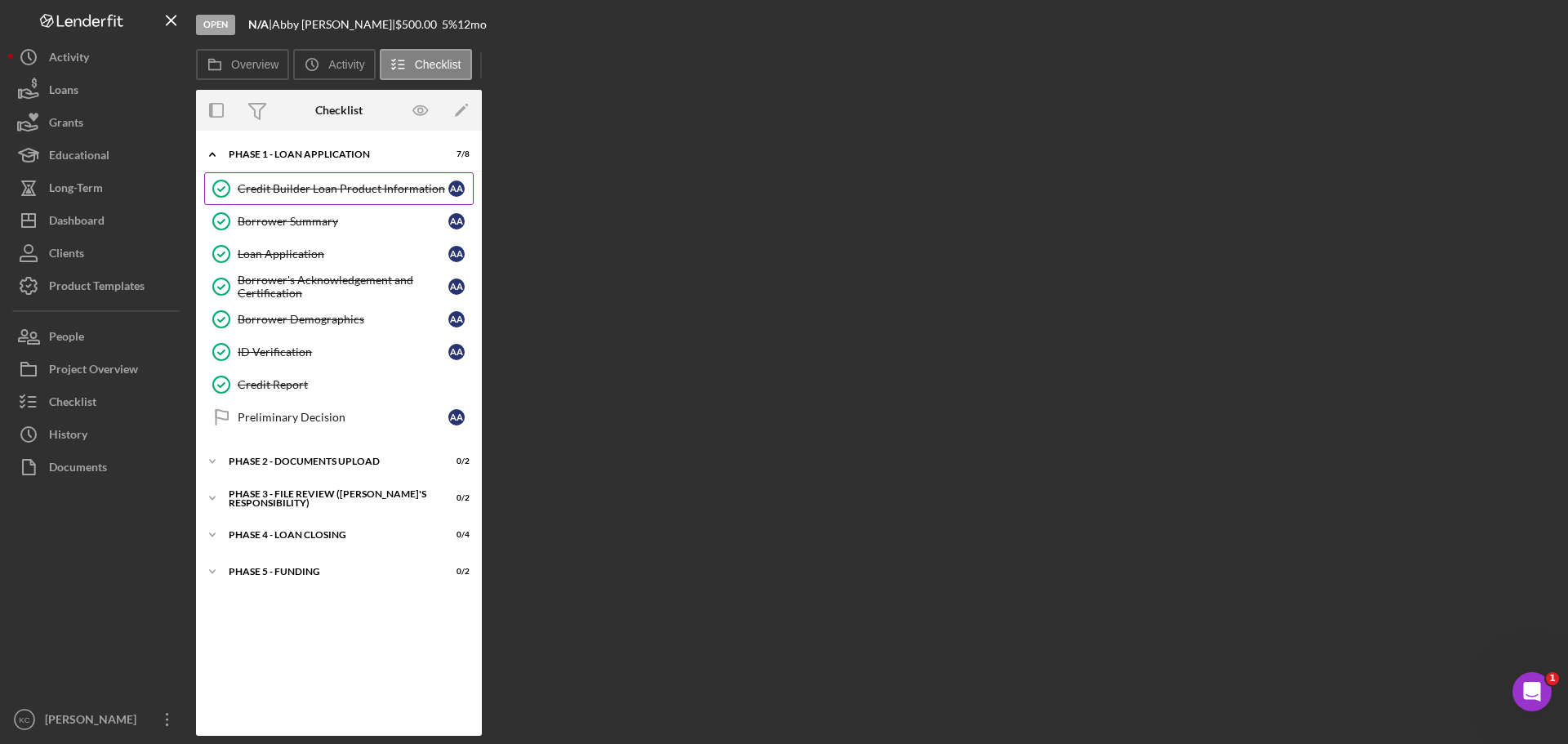
click at [293, 184] on div "Credit Builder Loan Product Information" at bounding box center [342, 188] width 211 height 13
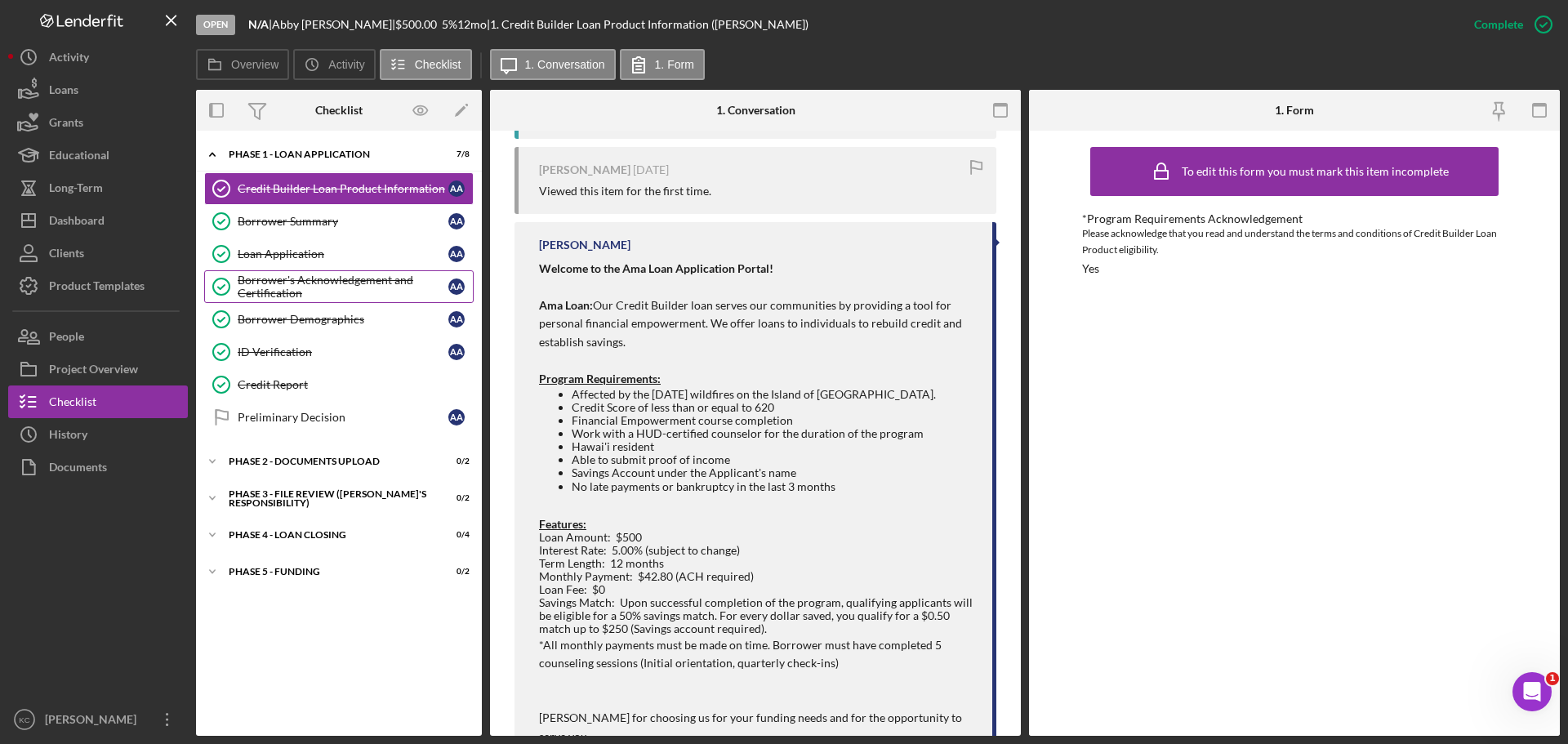
scroll to position [735, 0]
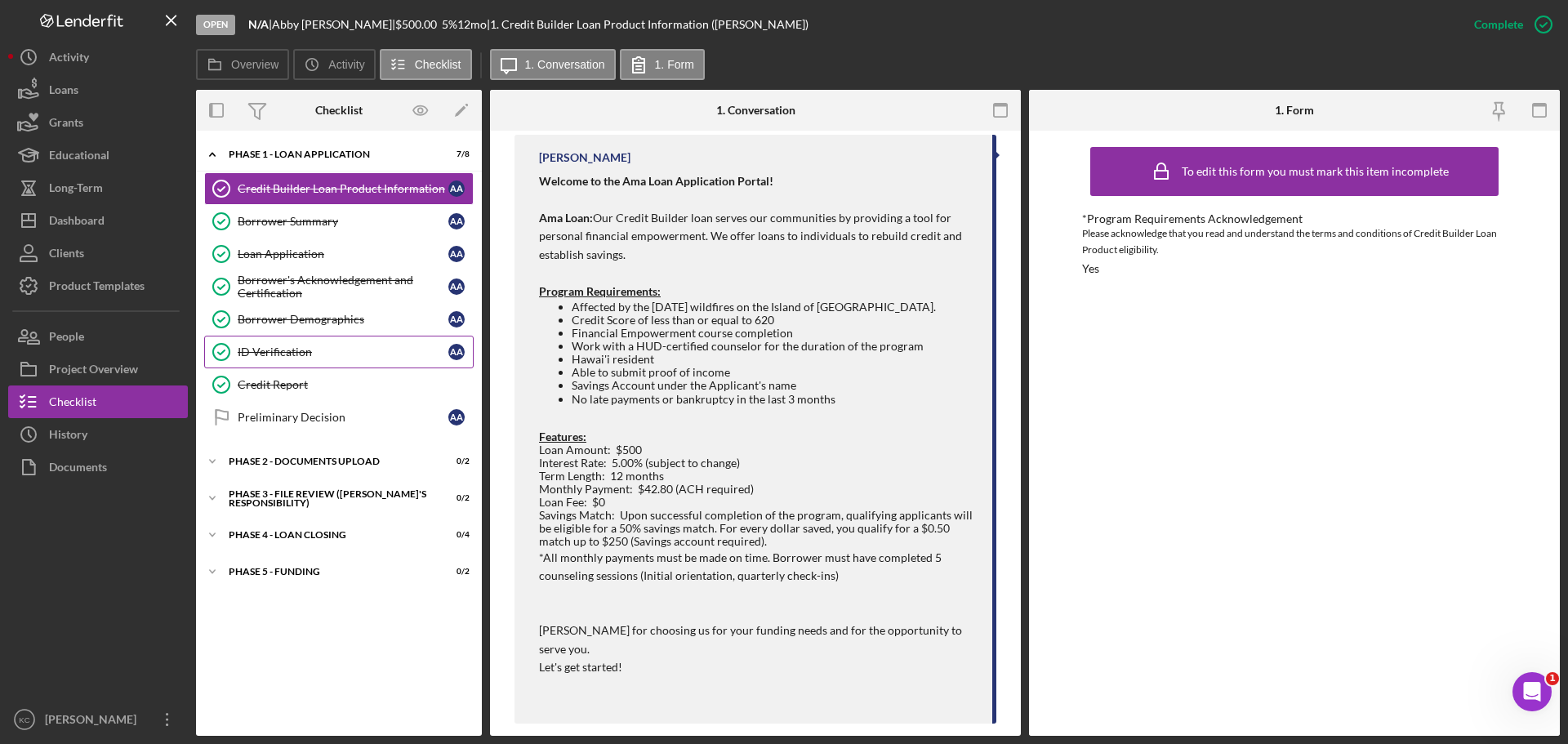
click at [302, 350] on div "ID Verification" at bounding box center [342, 352] width 211 height 13
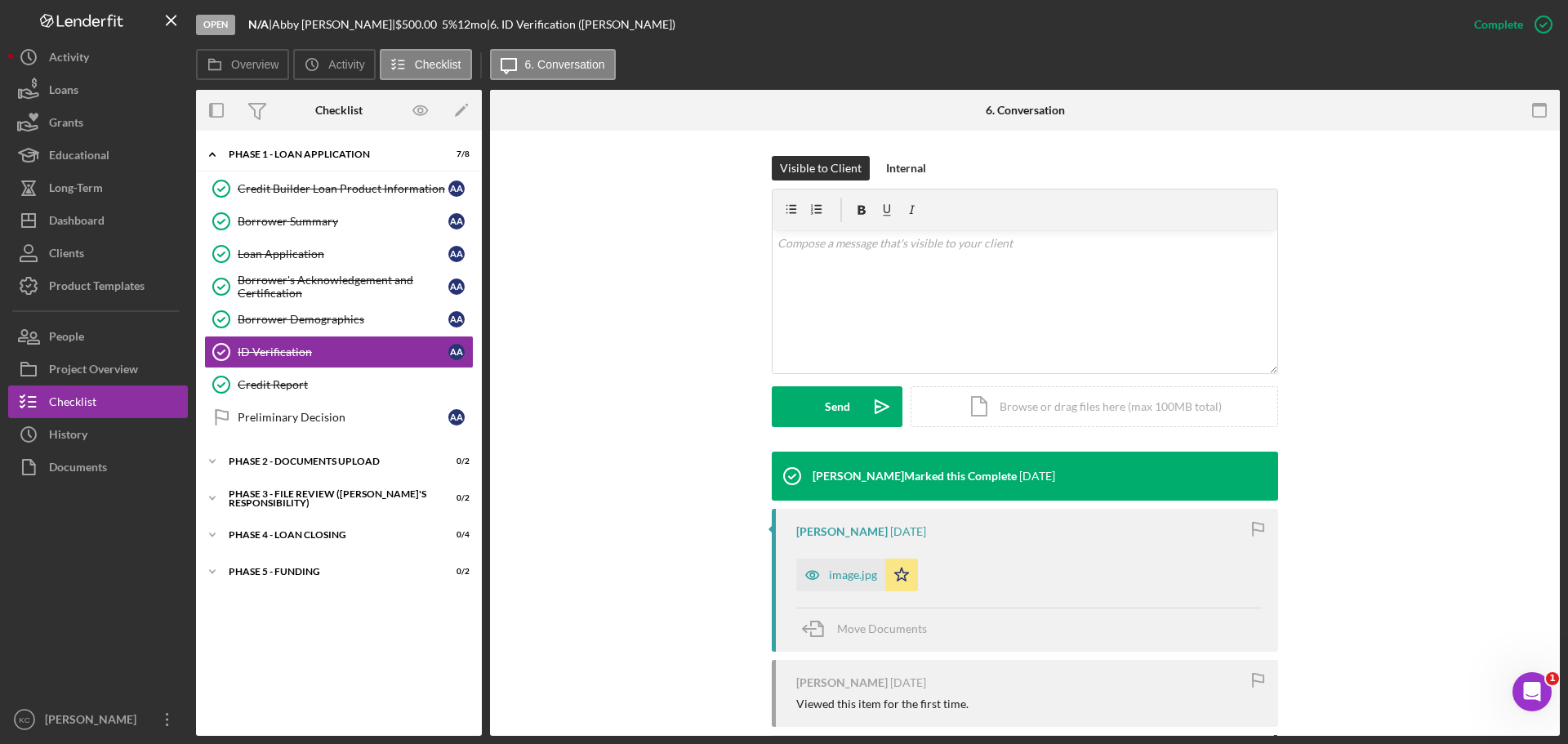
scroll to position [327, 0]
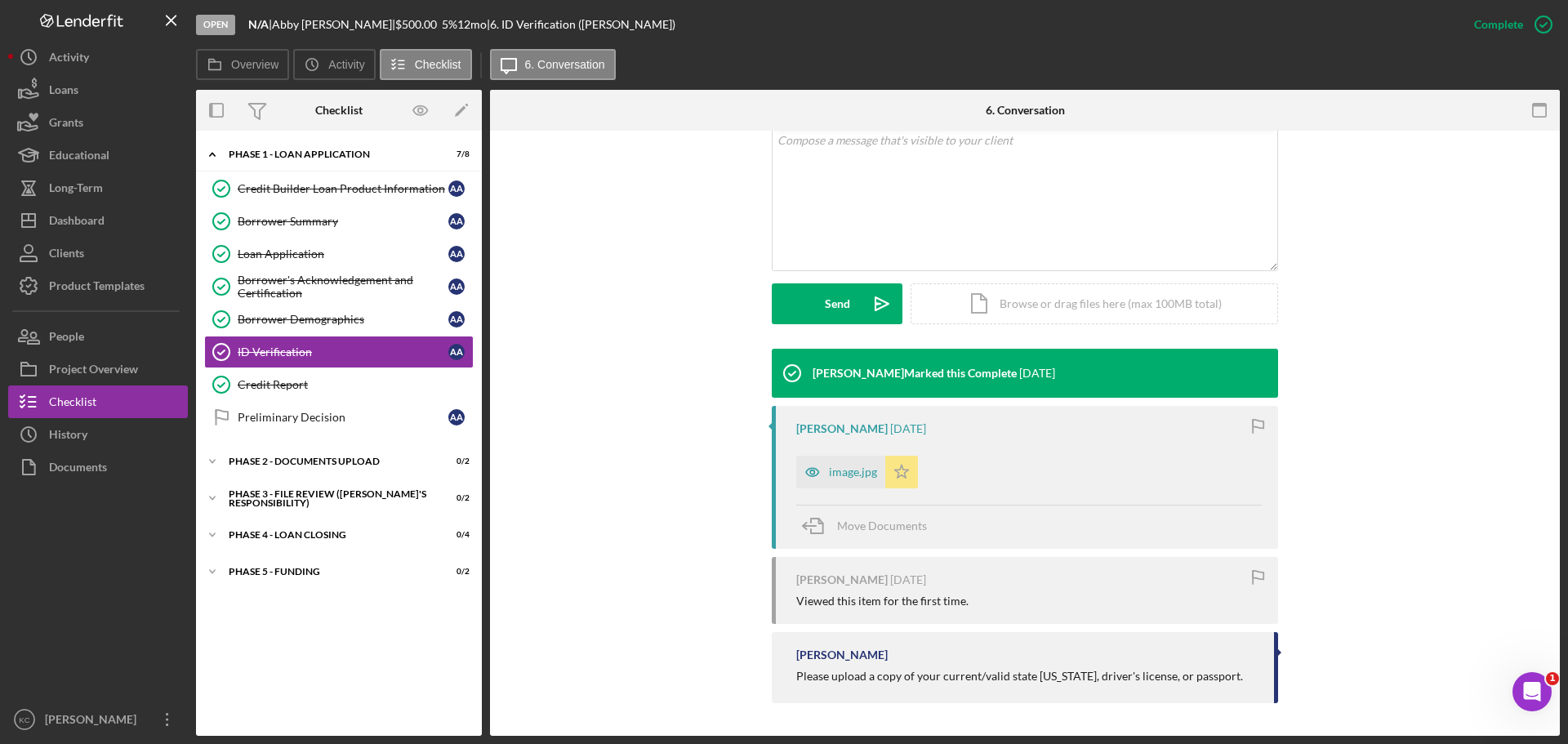
click at [889, 479] on icon "Icon/Star" at bounding box center [902, 472] width 33 height 33
click at [898, 476] on polygon "button" at bounding box center [902, 471] width 14 height 13
click at [825, 470] on icon "button" at bounding box center [813, 472] width 33 height 33
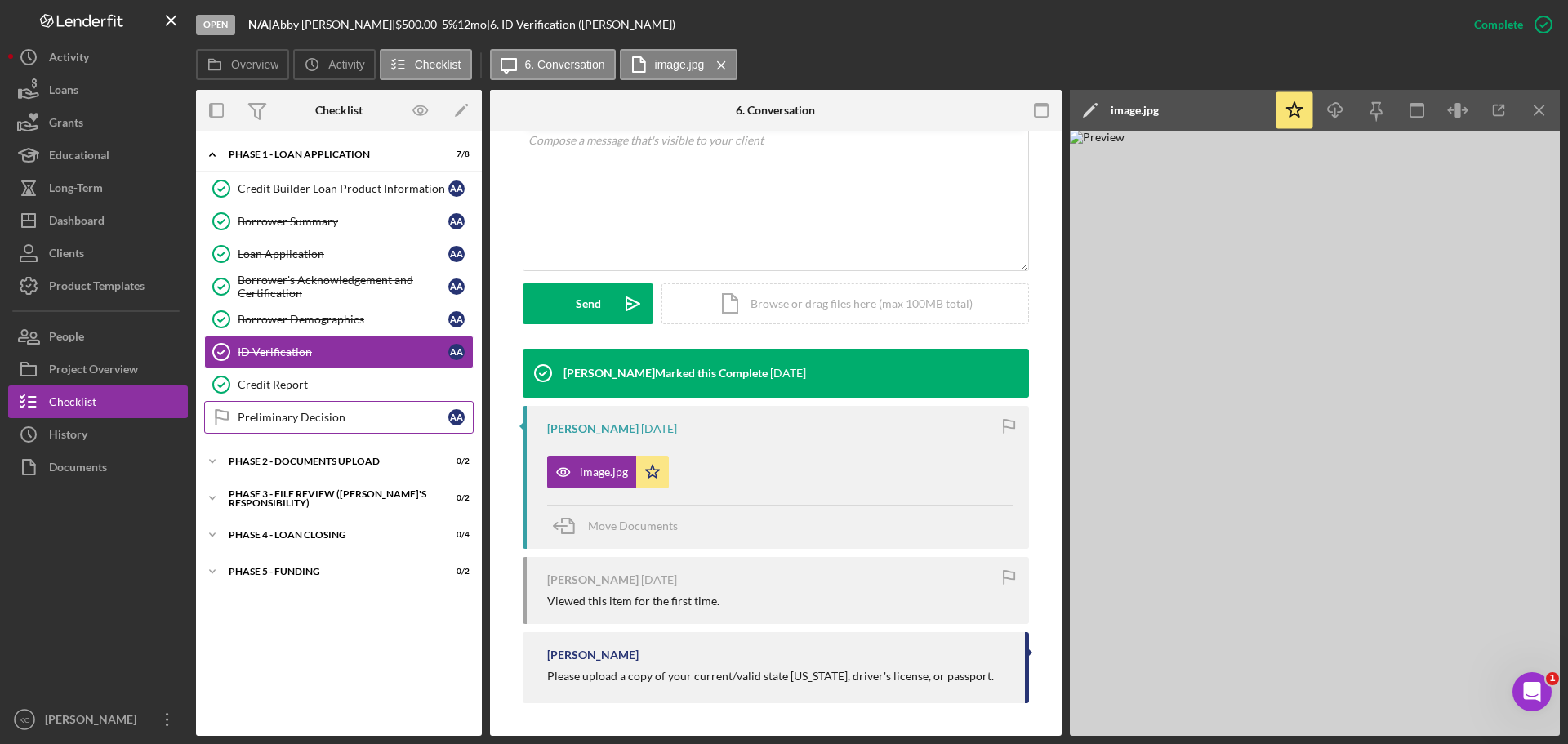
drag, startPoint x: 261, startPoint y: 398, endPoint x: 323, endPoint y: 412, distance: 63.6
click at [261, 398] on link "Credit Report Credit Report" at bounding box center [339, 385] width 269 height 33
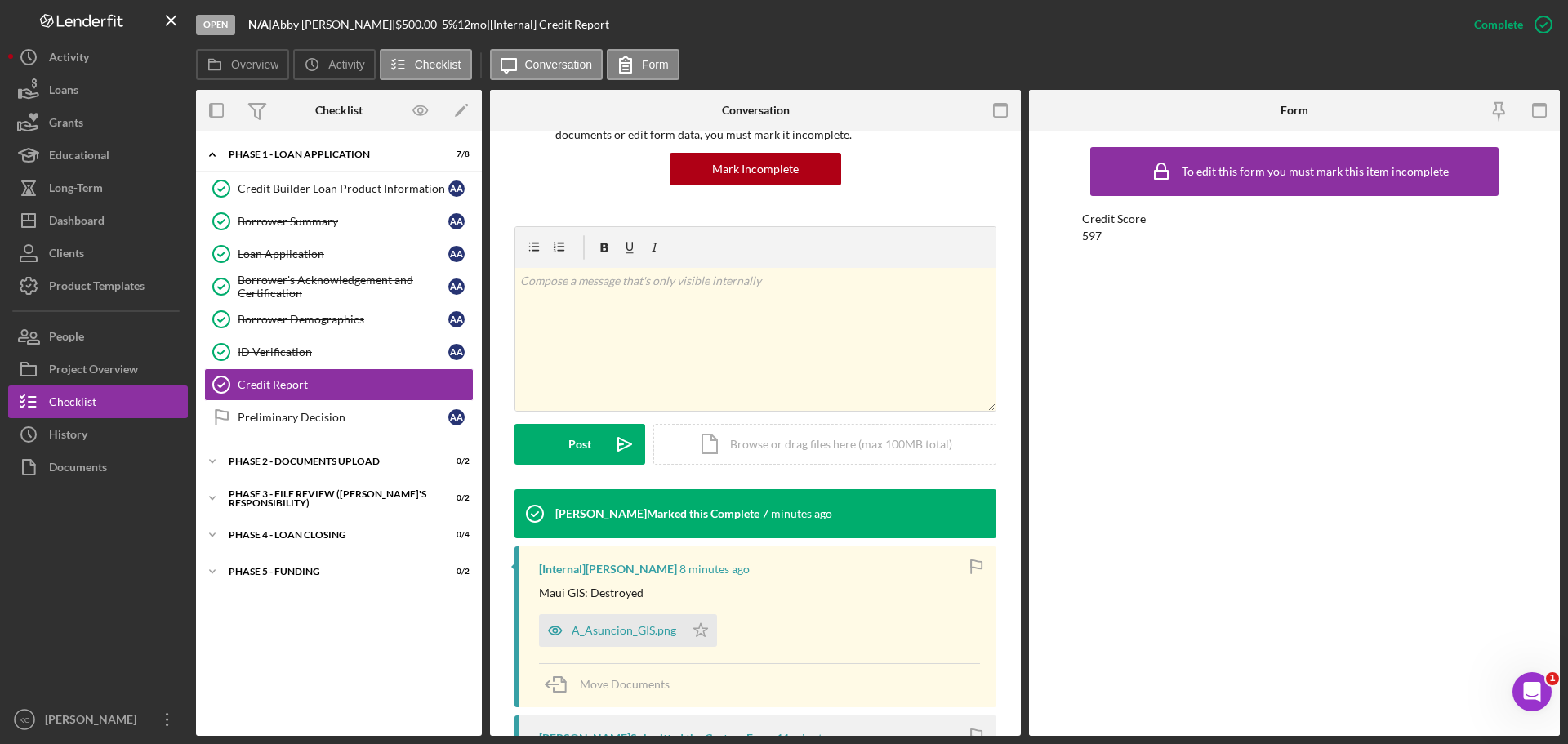
scroll to position [490, 0]
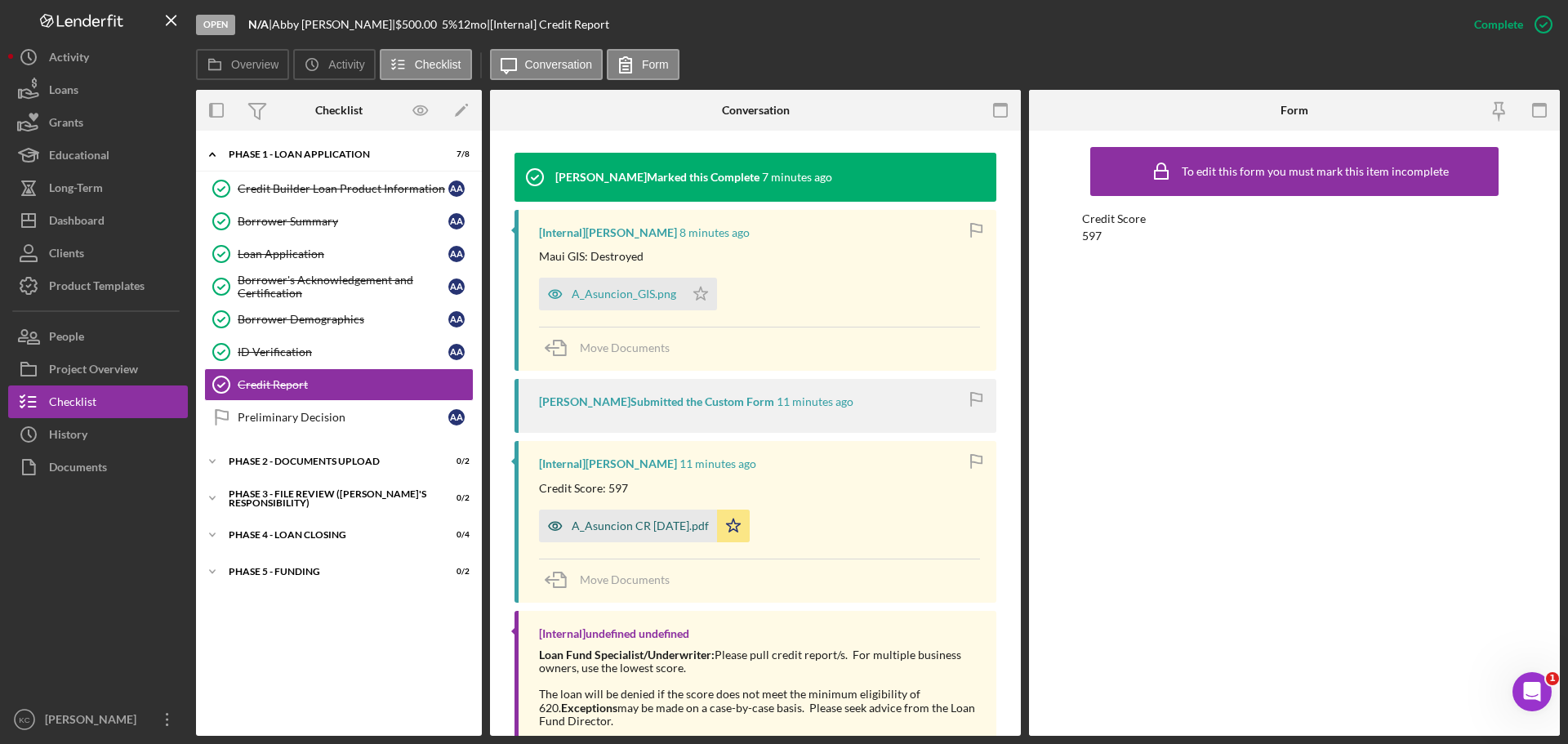
click at [654, 525] on div "A_Asuncion CR [DATE].pdf" at bounding box center [640, 526] width 137 height 13
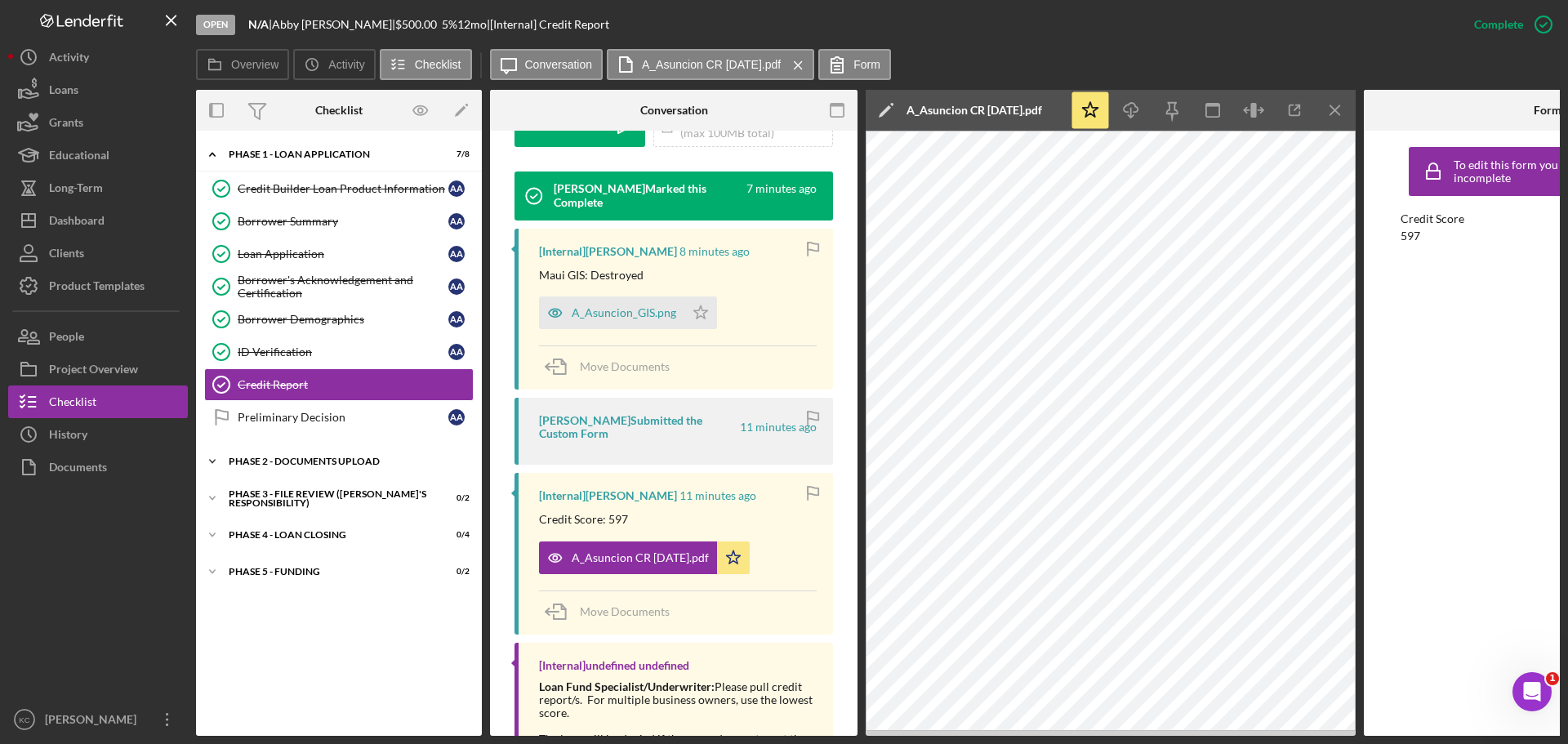
scroll to position [18, 0]
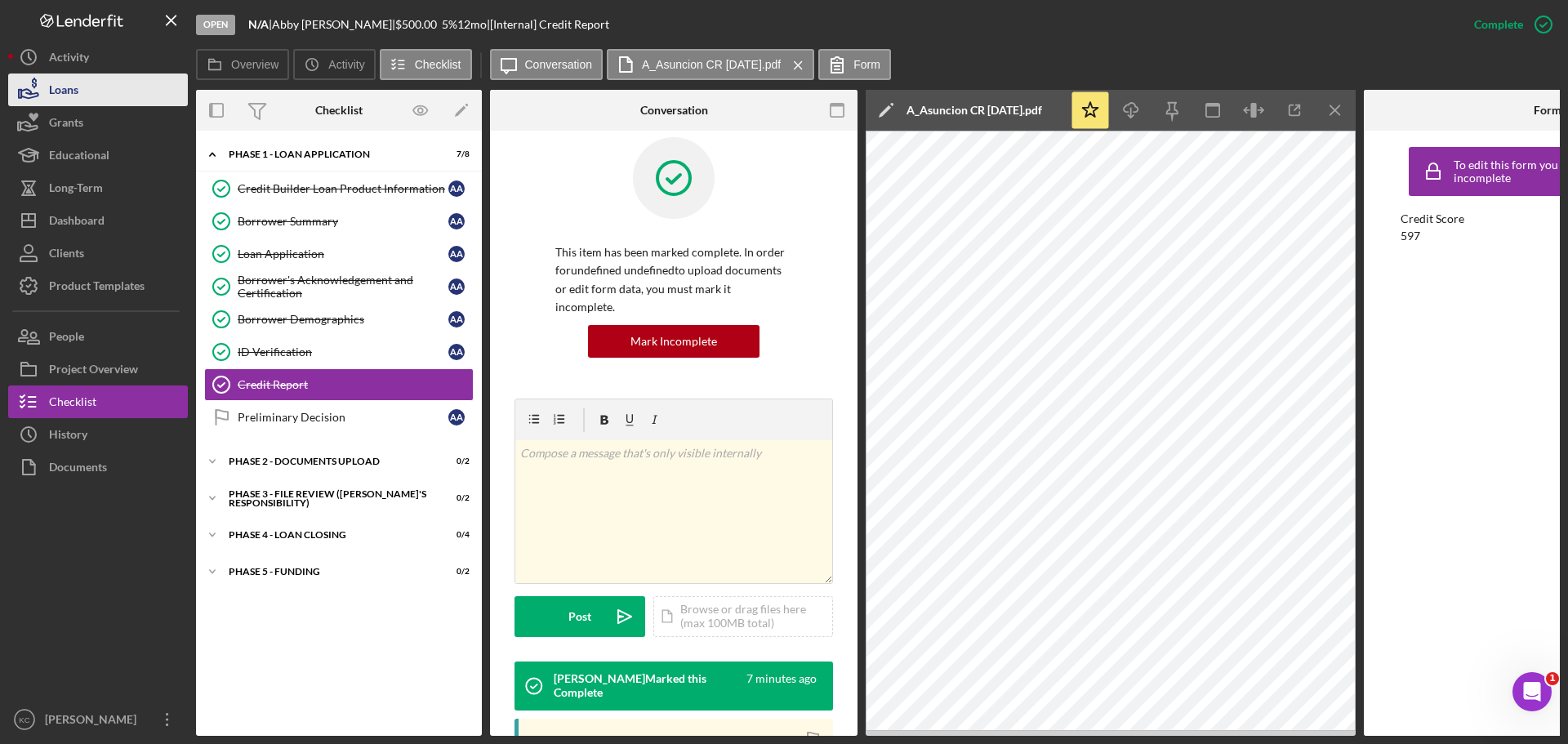
click at [85, 102] on button "Loans" at bounding box center [98, 90] width 179 height 33
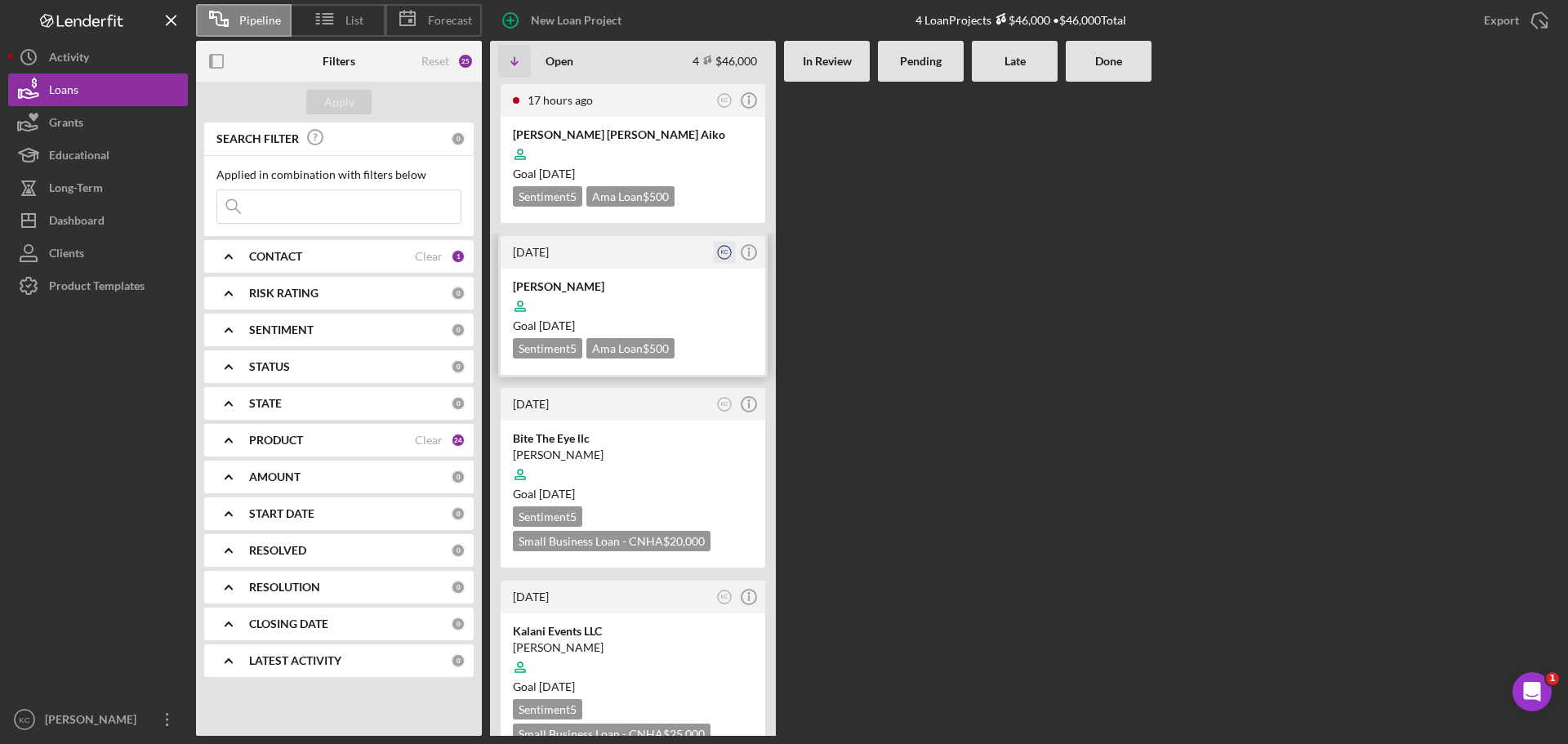
click at [727, 252] on text "KC" at bounding box center [724, 251] width 7 height 6
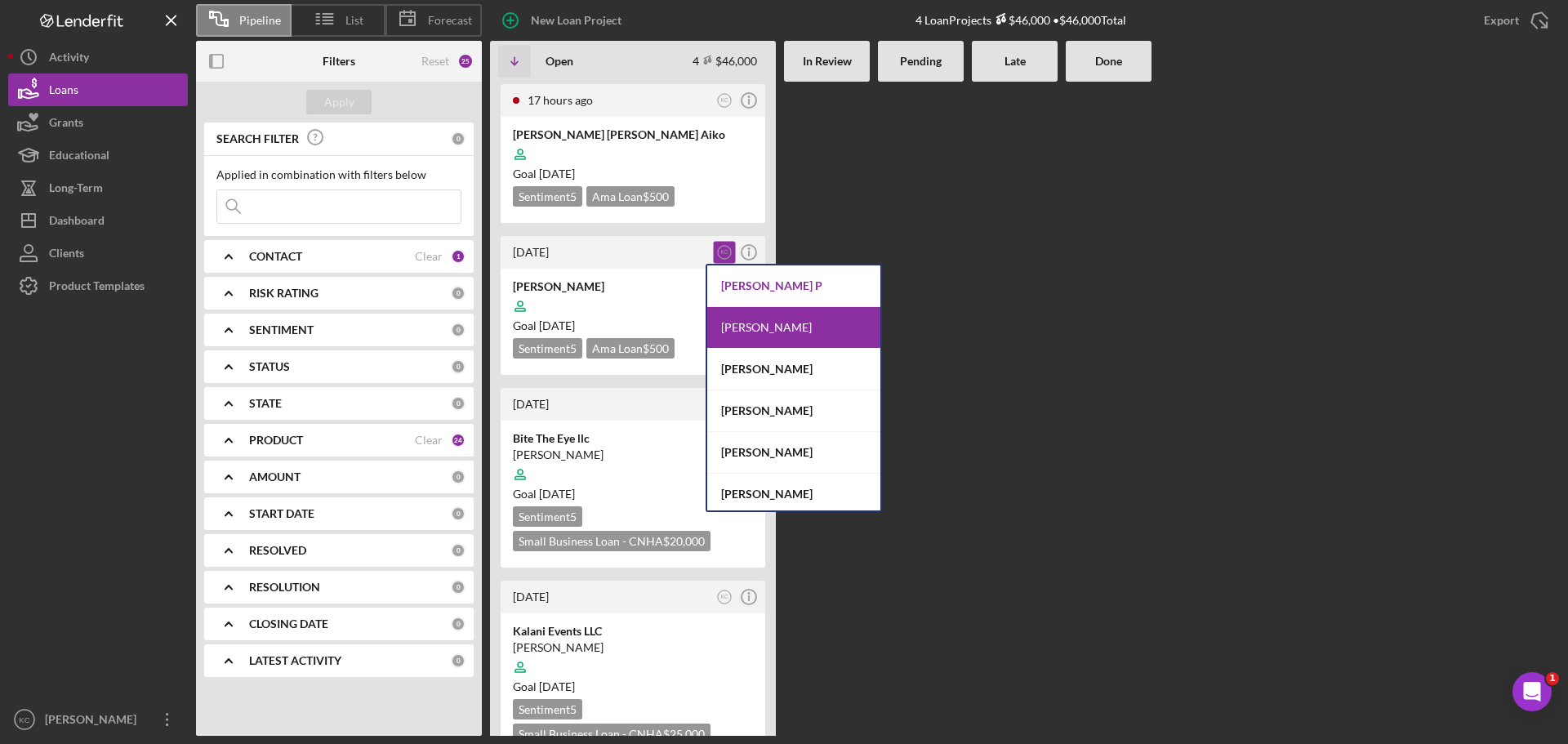
click at [774, 283] on div "[PERSON_NAME] P" at bounding box center [793, 286] width 173 height 41
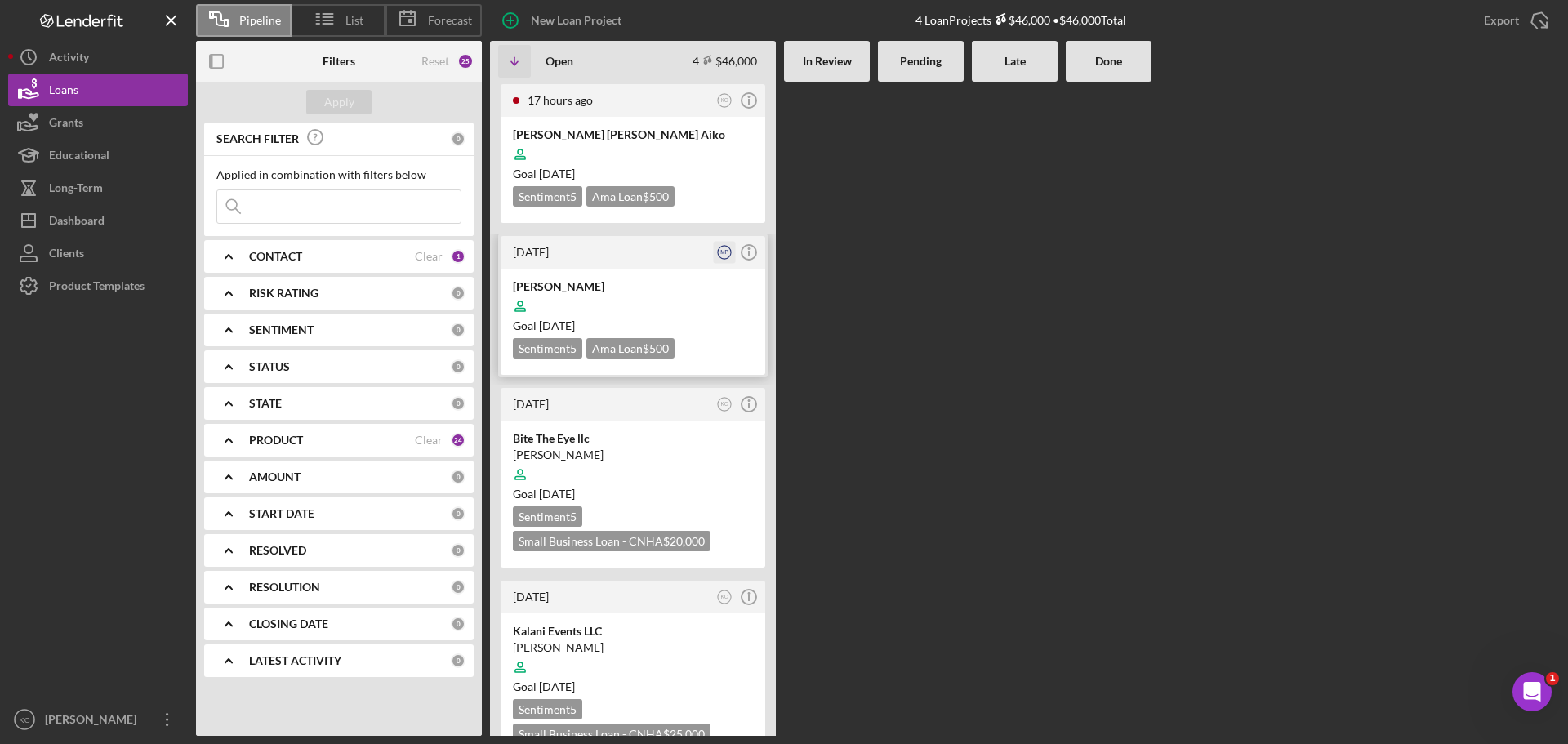
click at [726, 251] on text "MP" at bounding box center [724, 251] width 8 height 6
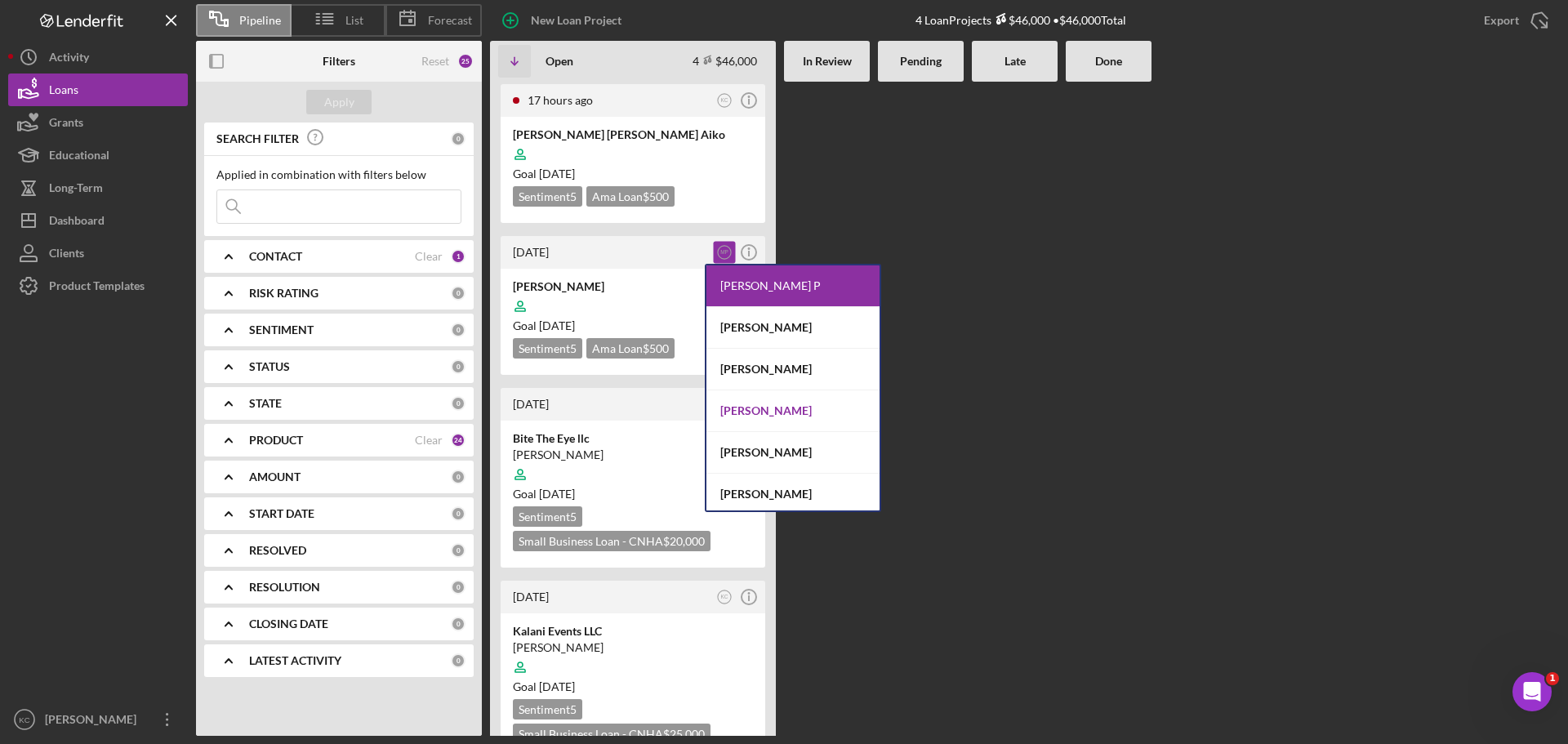
click at [762, 417] on div "[PERSON_NAME]" at bounding box center [792, 411] width 173 height 41
